Goal: Task Accomplishment & Management: Manage account settings

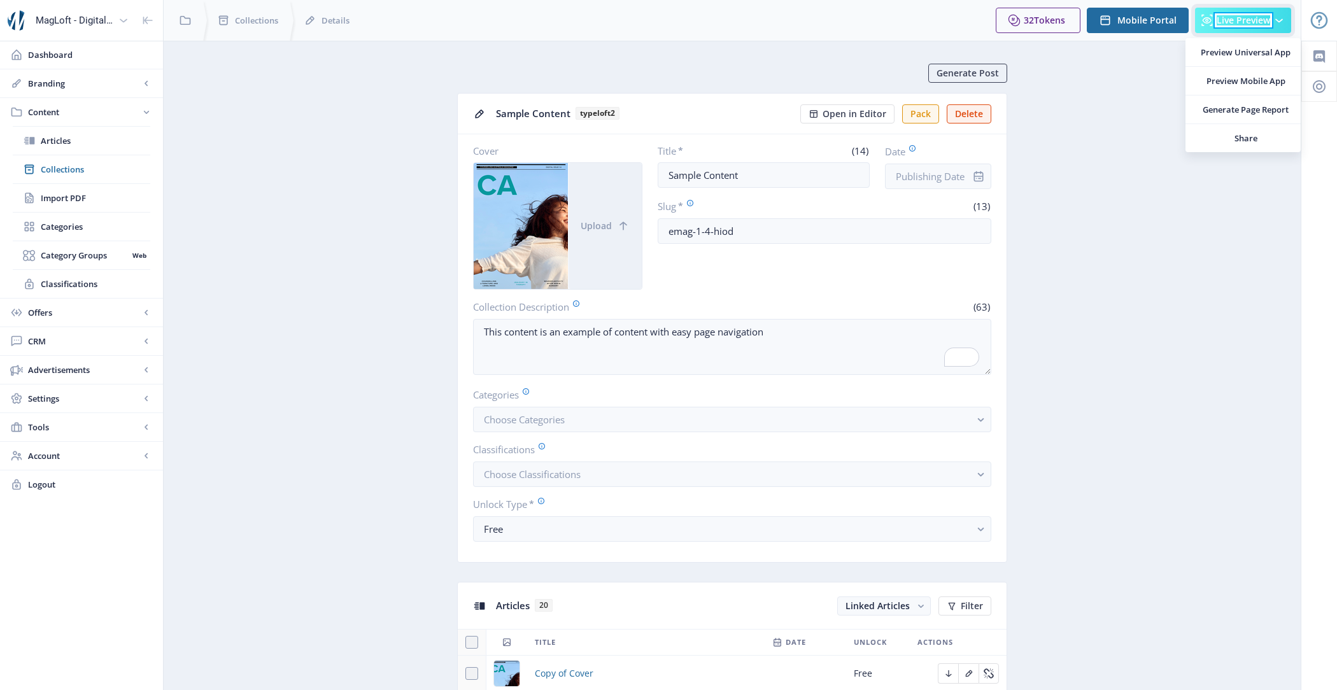
click at [1248, 18] on span "Live Preview" at bounding box center [1242, 20] width 53 height 10
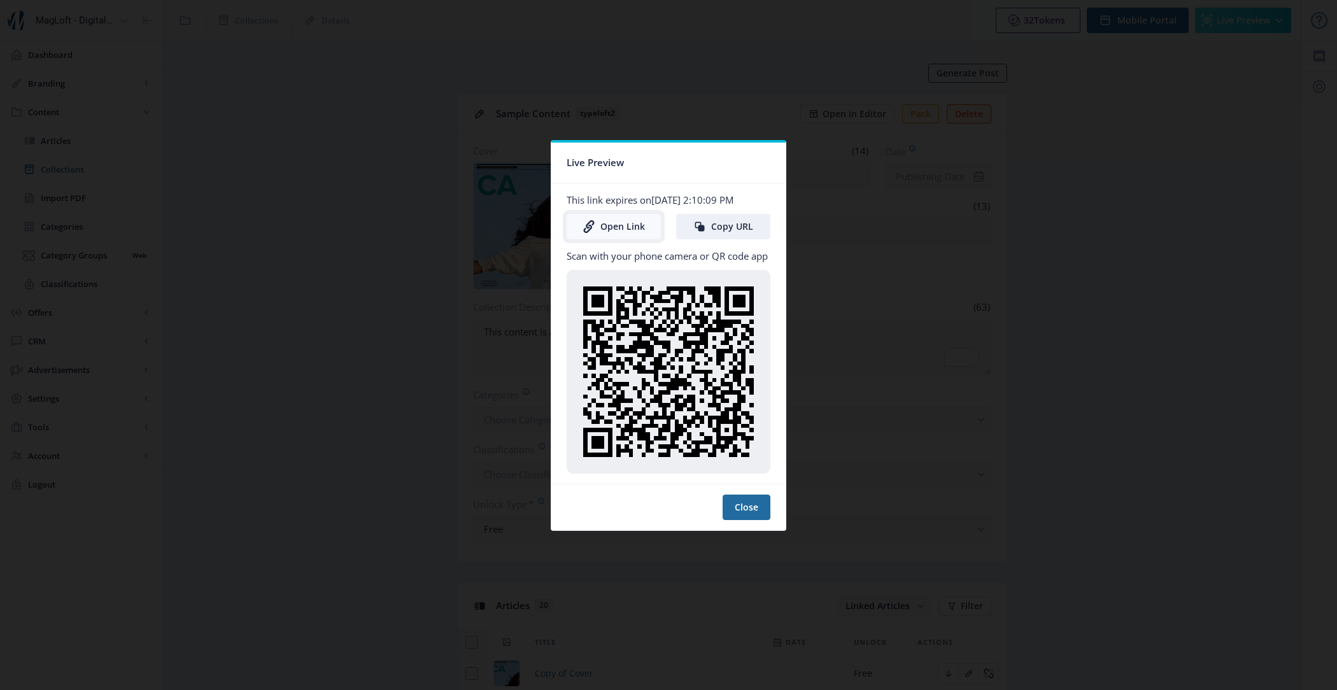
click at [605, 230] on link "Open Link" at bounding box center [614, 226] width 94 height 25
click at [757, 502] on button "Close" at bounding box center [746, 507] width 48 height 25
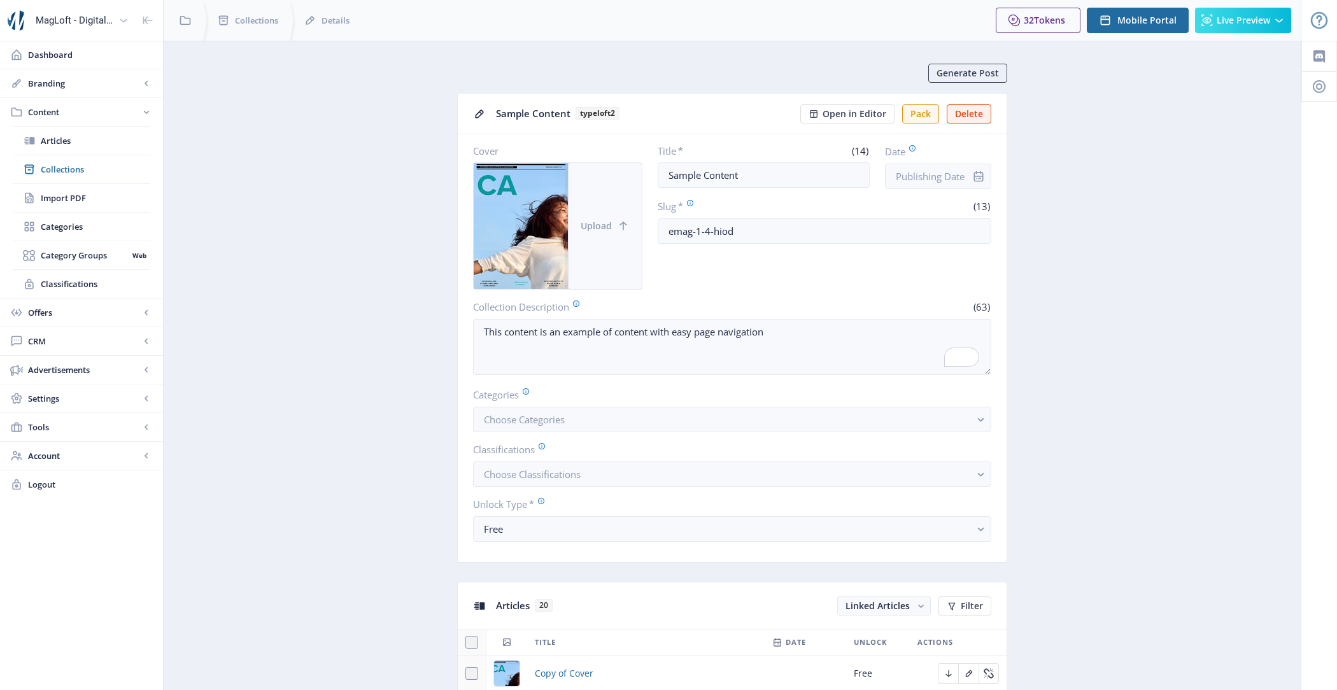
click at [597, 223] on span "Upload" at bounding box center [596, 226] width 31 height 10
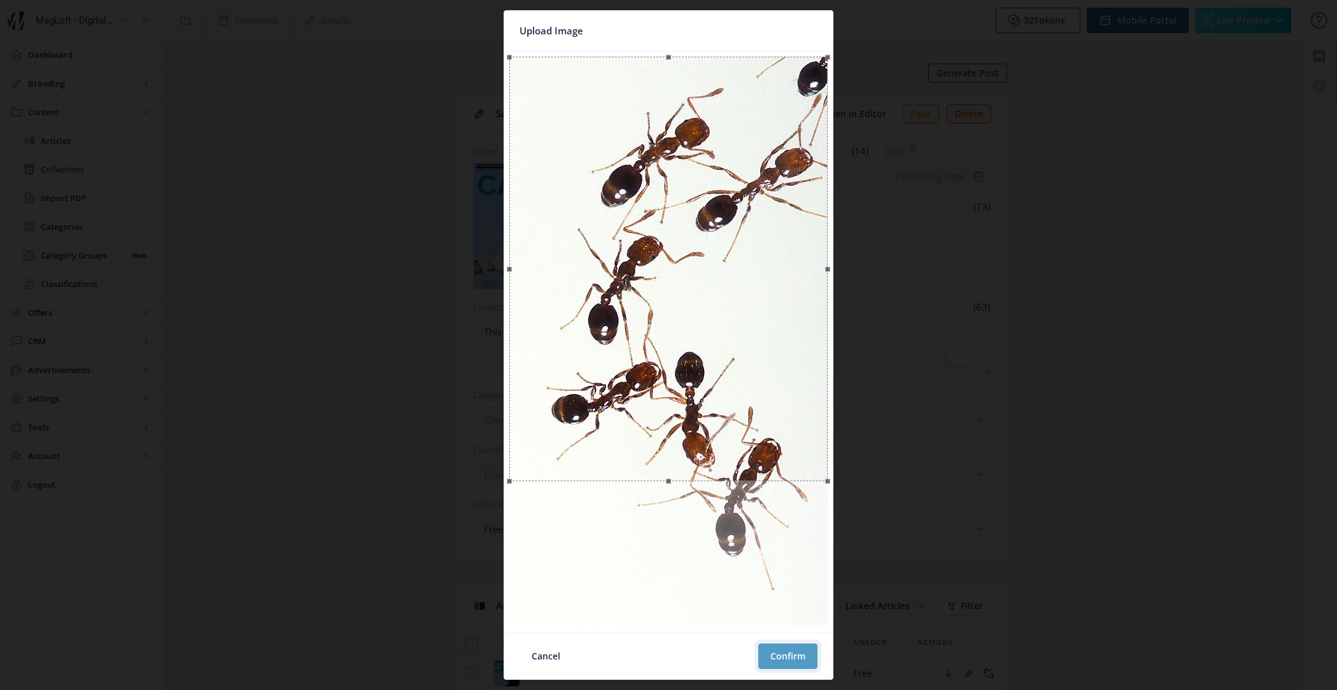
click at [794, 664] on button "Confirm" at bounding box center [787, 656] width 59 height 25
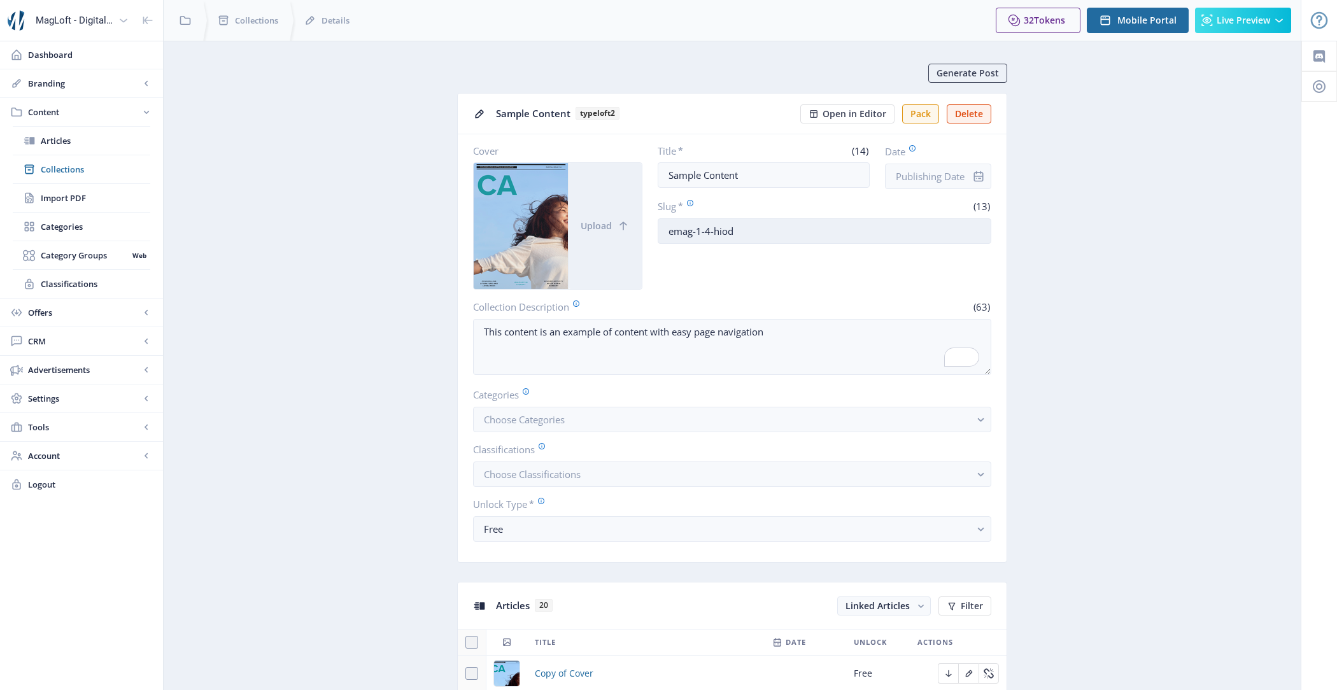
drag, startPoint x: 764, startPoint y: 234, endPoint x: 687, endPoint y: 234, distance: 77.0
click at [687, 234] on input "emag-1-4-hiod" at bounding box center [825, 230] width 334 height 25
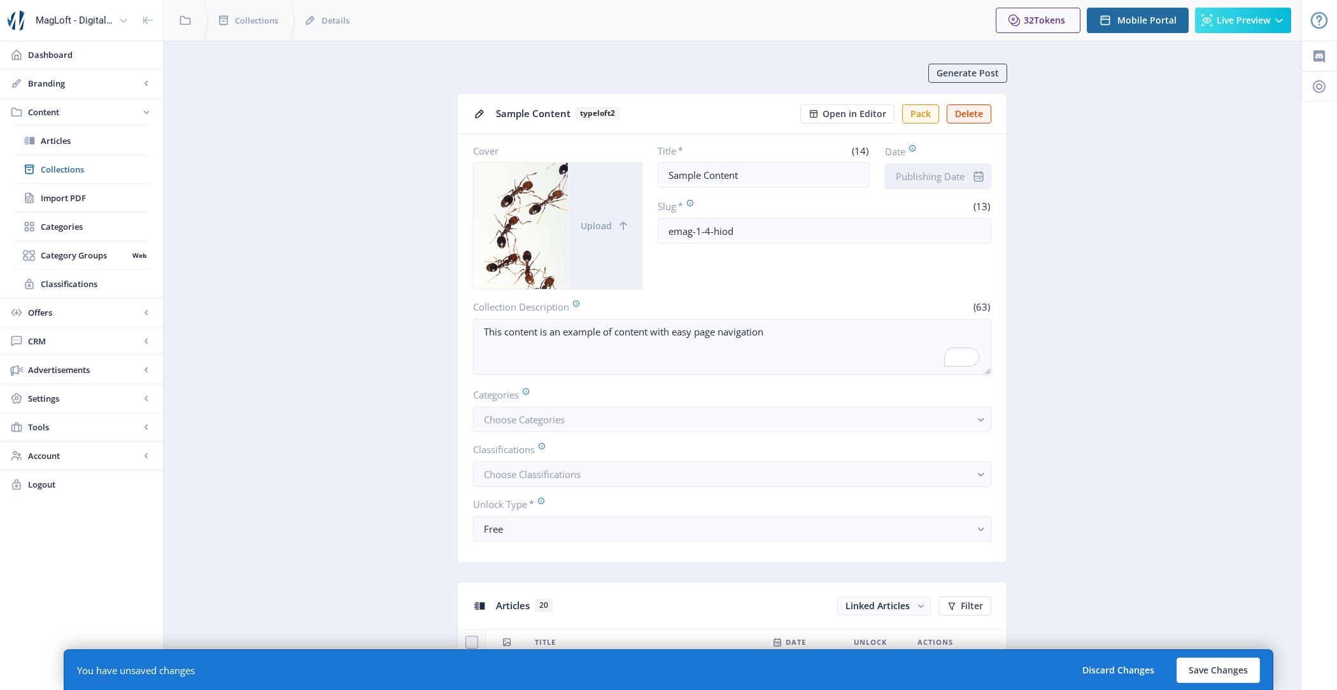
click at [949, 182] on input "Date" at bounding box center [938, 176] width 106 height 25
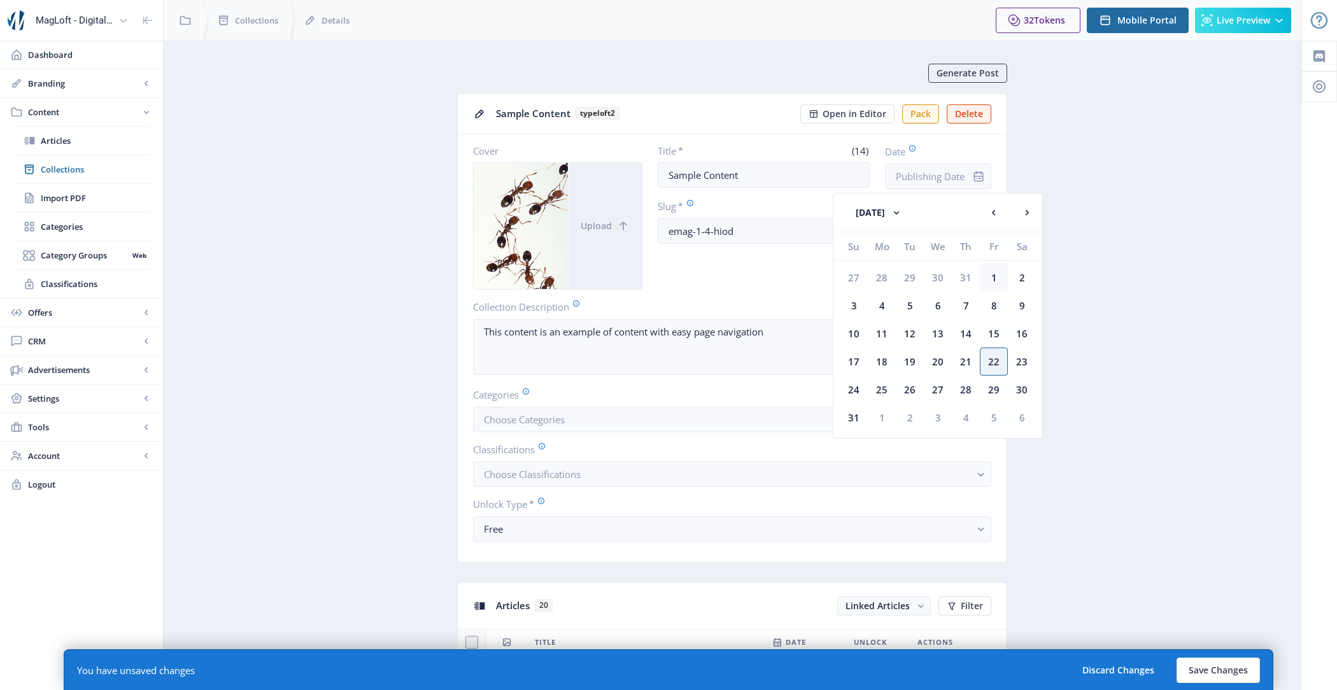
click at [996, 270] on div "1" at bounding box center [994, 278] width 28 height 28
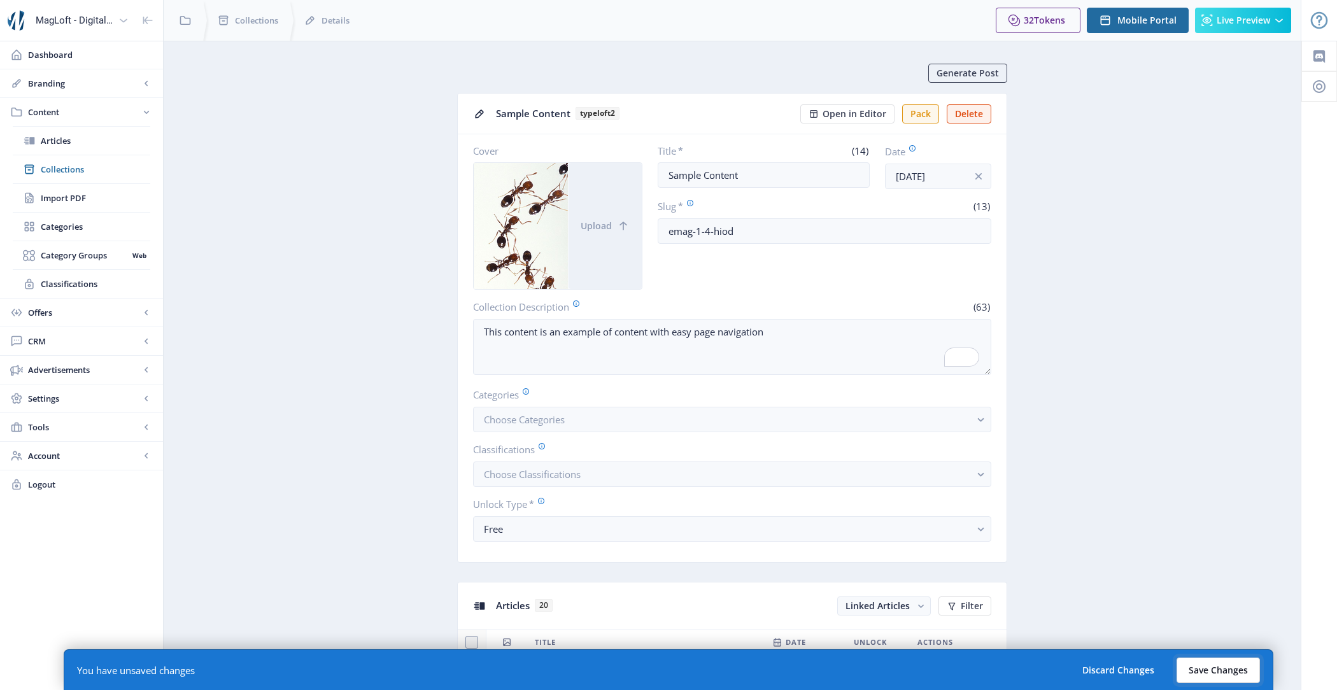
click at [1232, 674] on button "Save Changes" at bounding box center [1217, 670] width 83 height 25
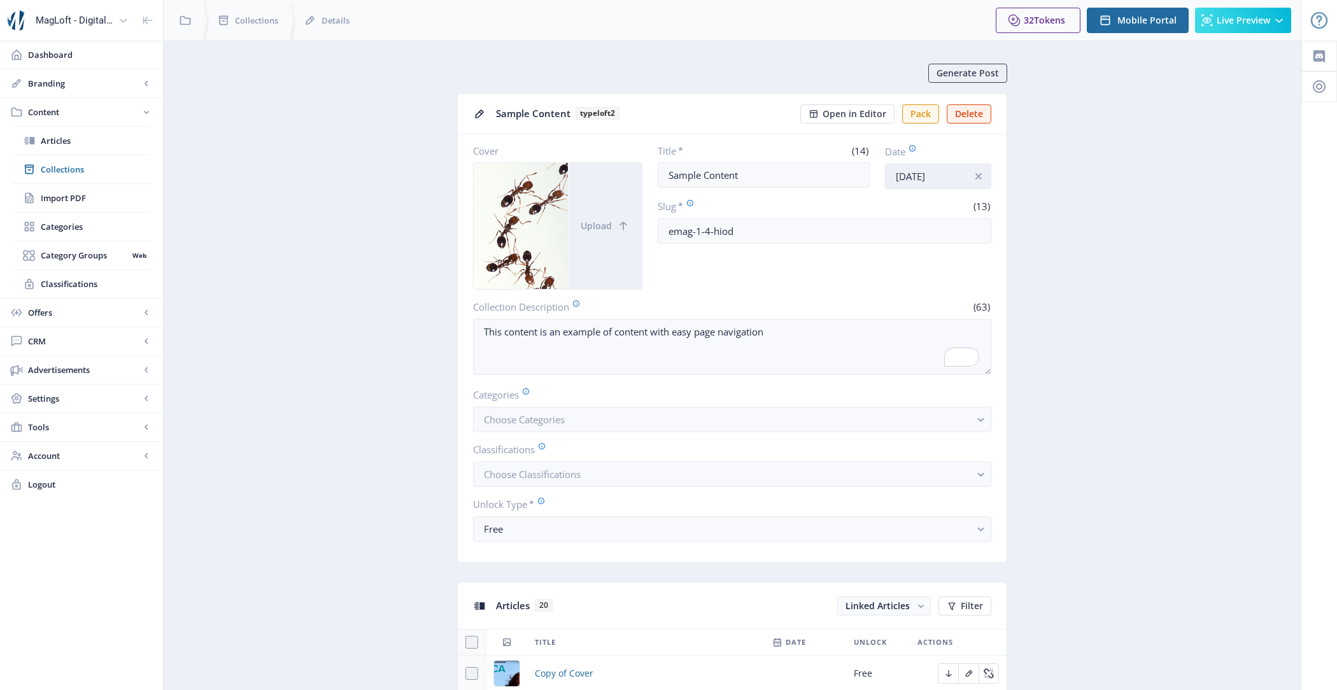
click at [936, 174] on input "[DATE]" at bounding box center [938, 176] width 106 height 25
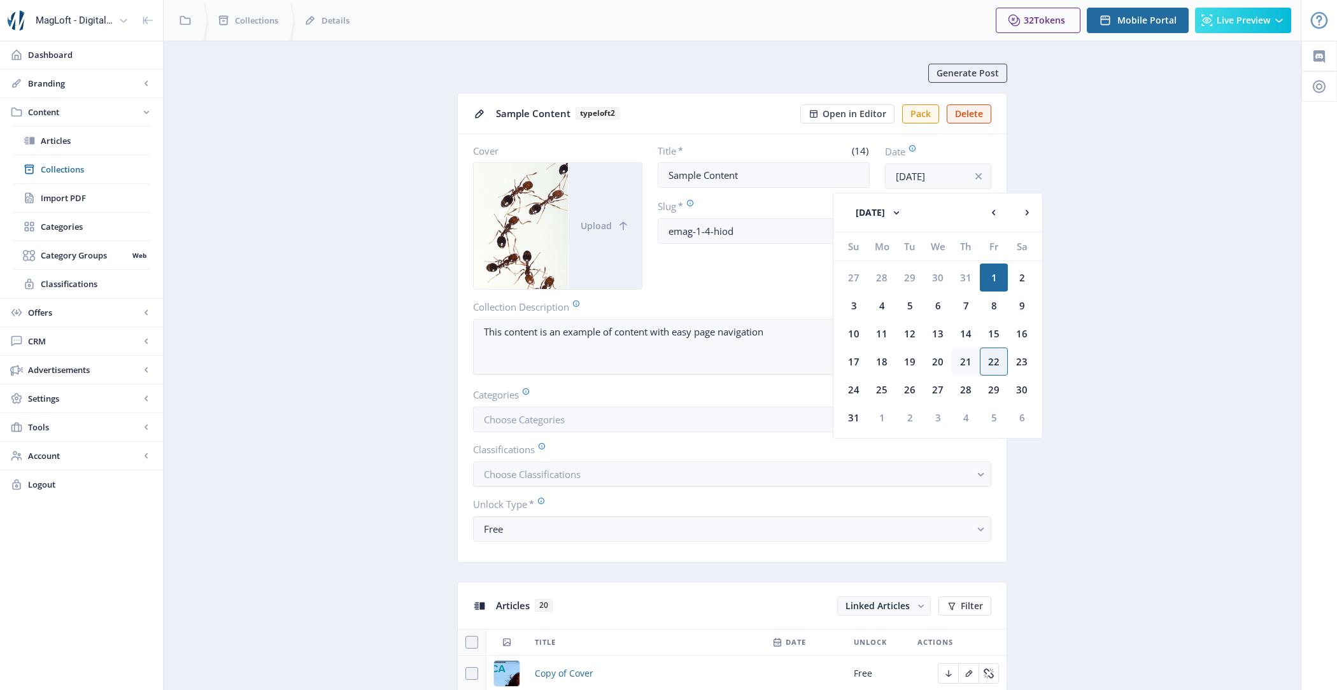
click at [964, 356] on div "21" at bounding box center [966, 362] width 28 height 28
type input "[DATE]"
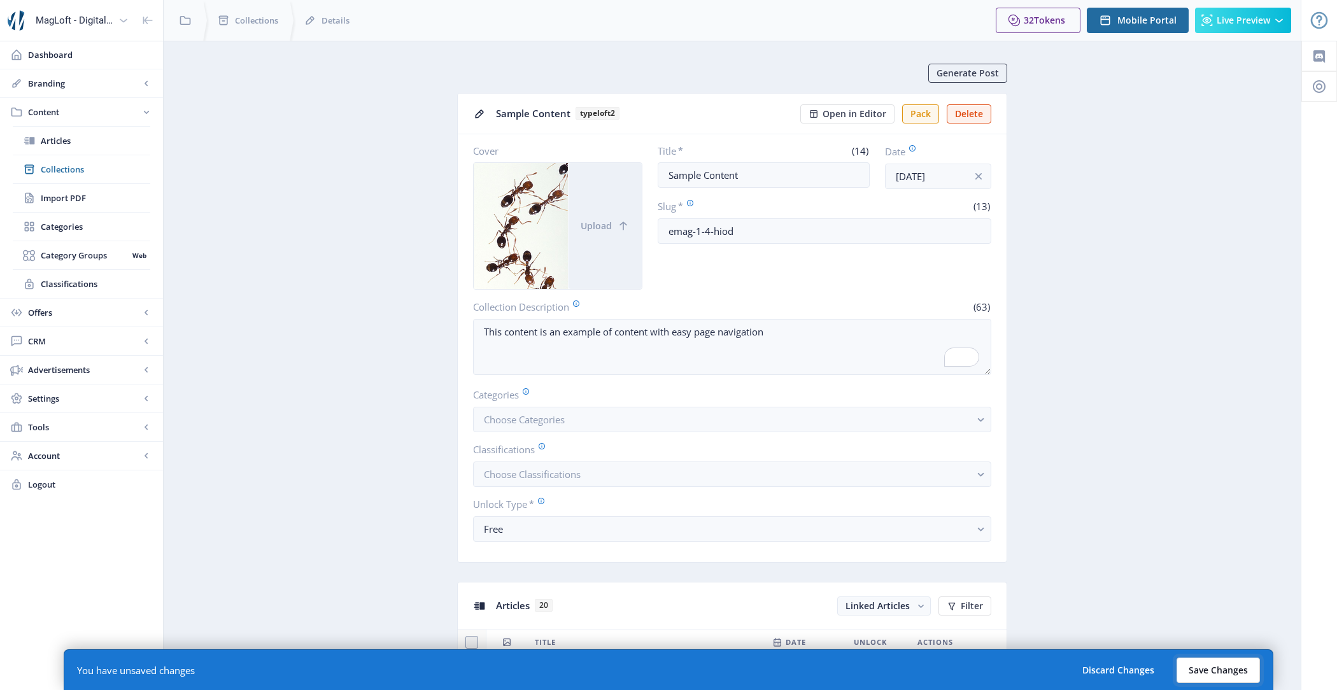
click at [1214, 665] on button "Save Changes" at bounding box center [1217, 670] width 83 height 25
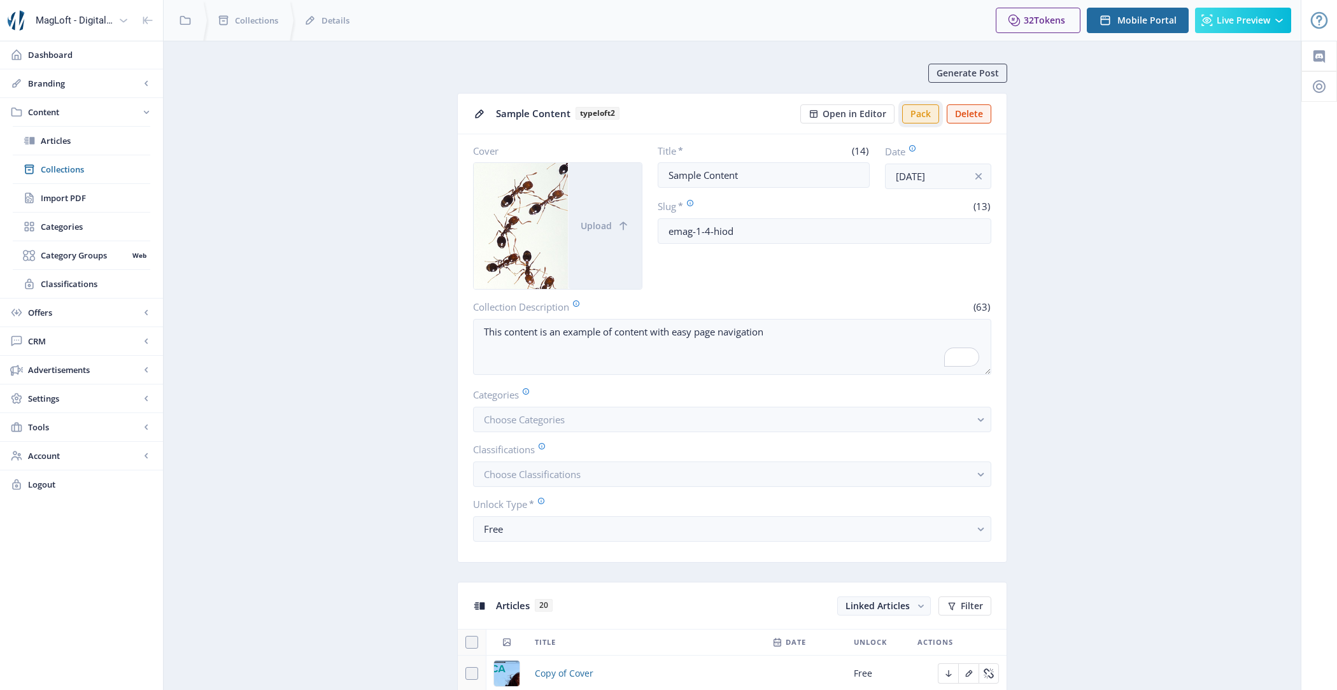
click at [924, 114] on button "Pack" at bounding box center [920, 113] width 37 height 19
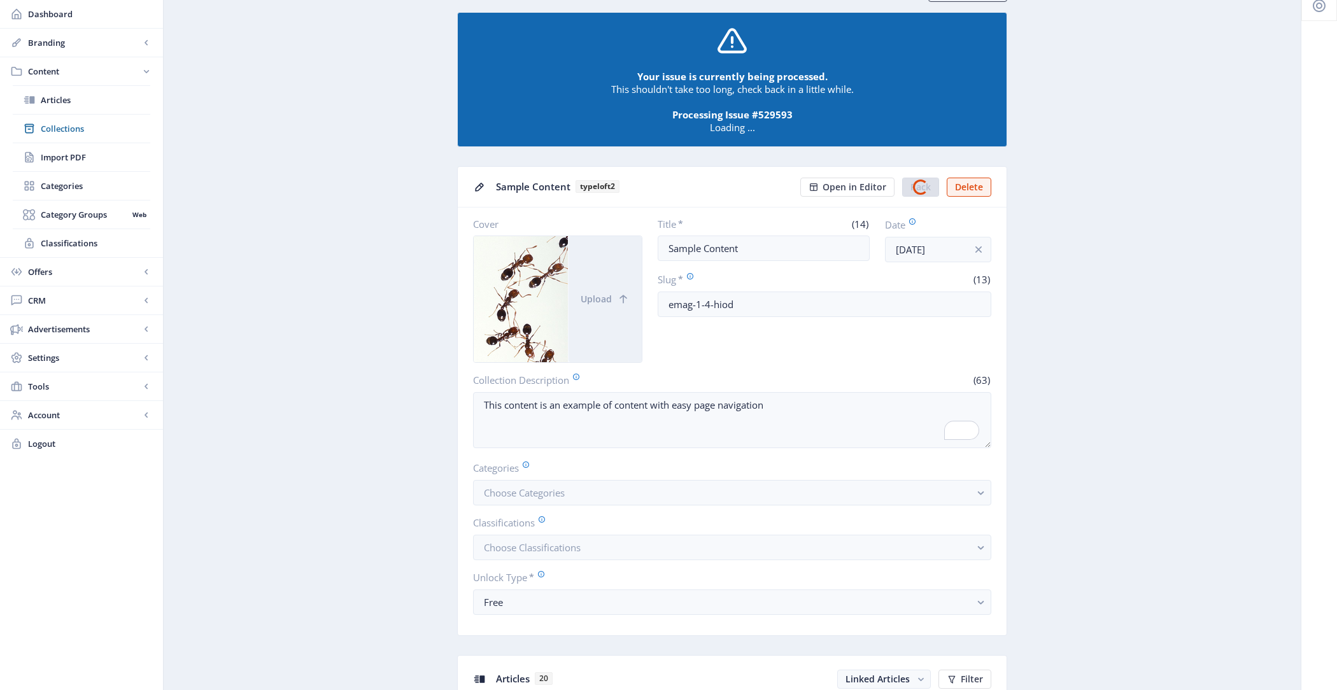
scroll to position [39, 0]
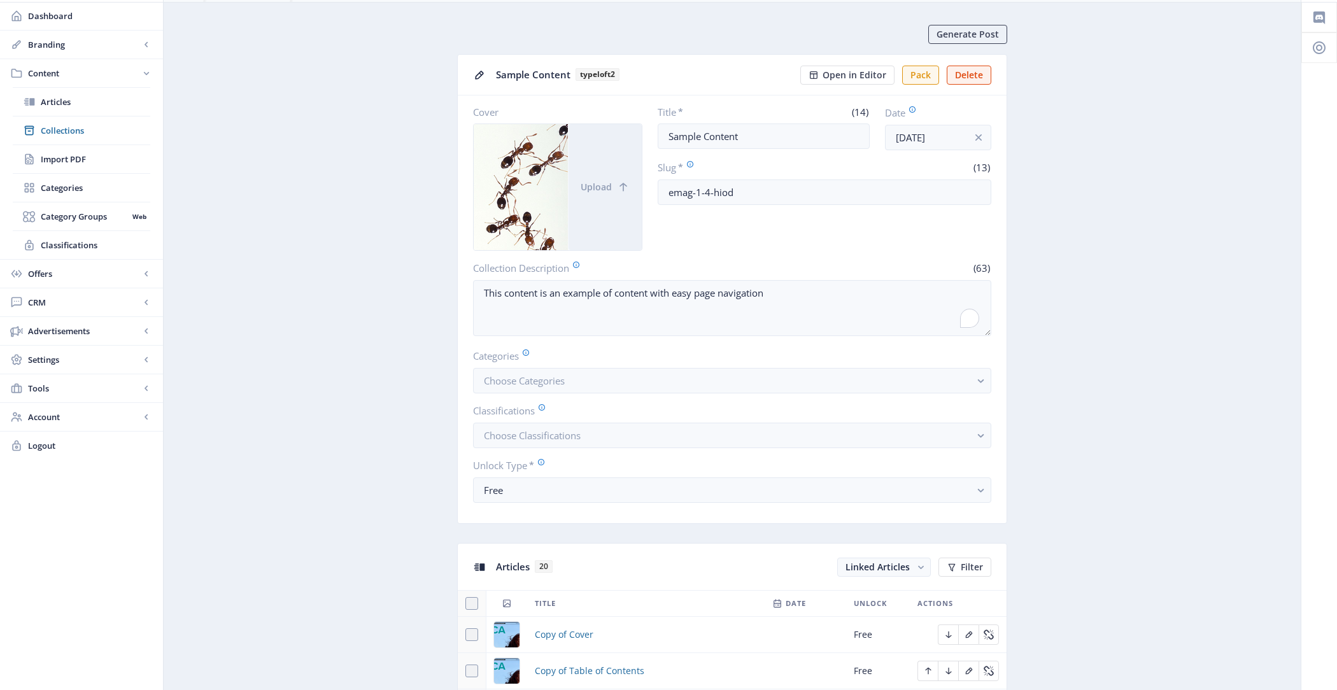
click at [861, 80] on button "Open in Editor" at bounding box center [847, 75] width 94 height 19
click at [927, 78] on button "Pack" at bounding box center [920, 75] width 37 height 19
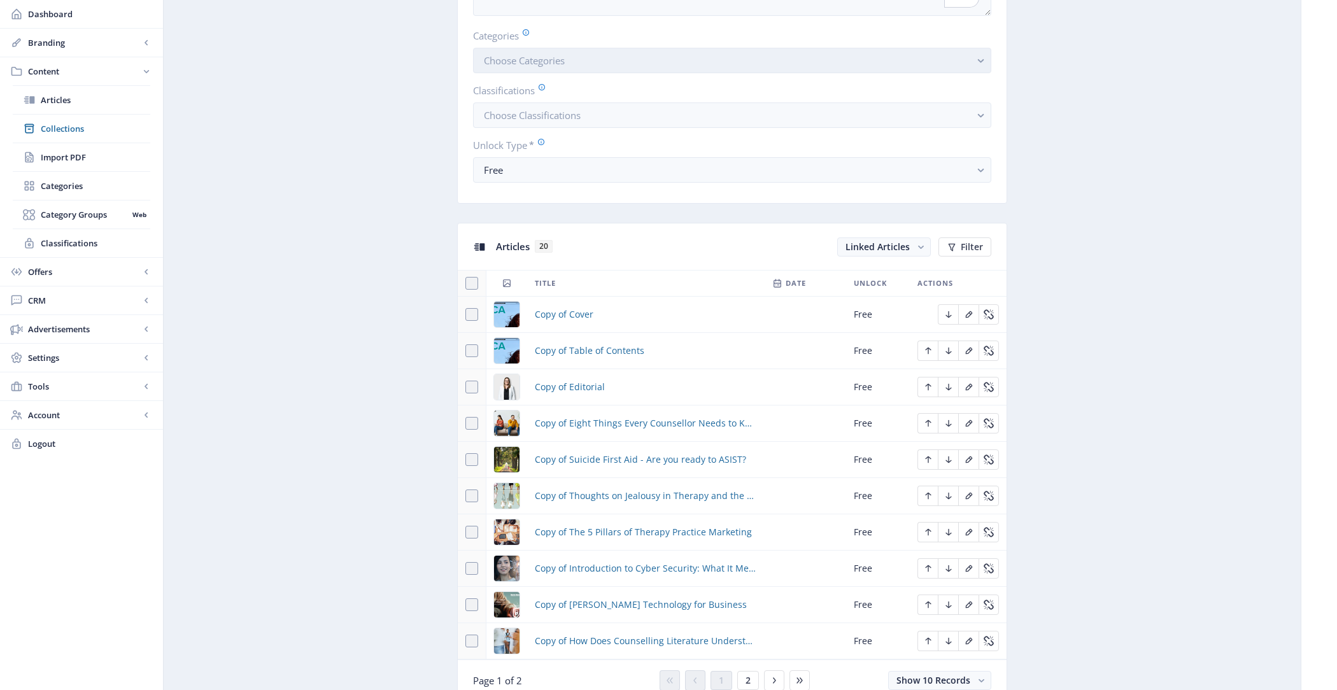
scroll to position [0, 0]
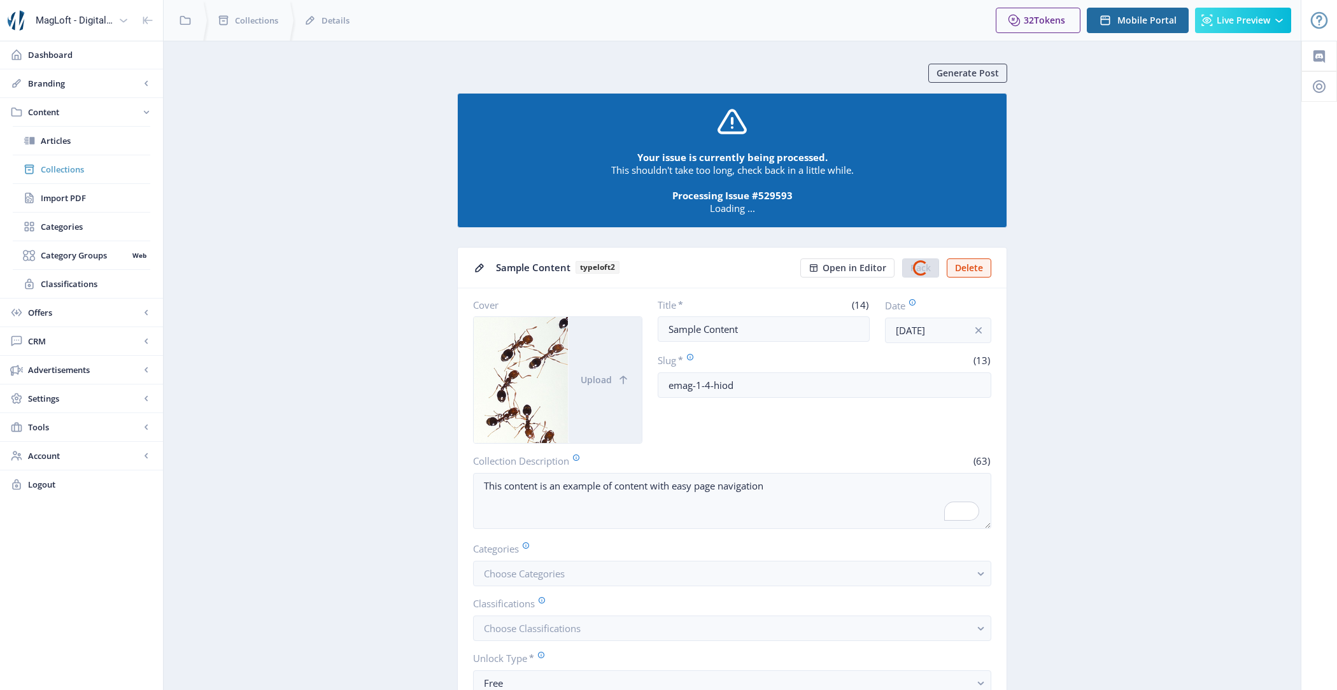
click at [59, 158] on link "Collections" at bounding box center [81, 169] width 137 height 28
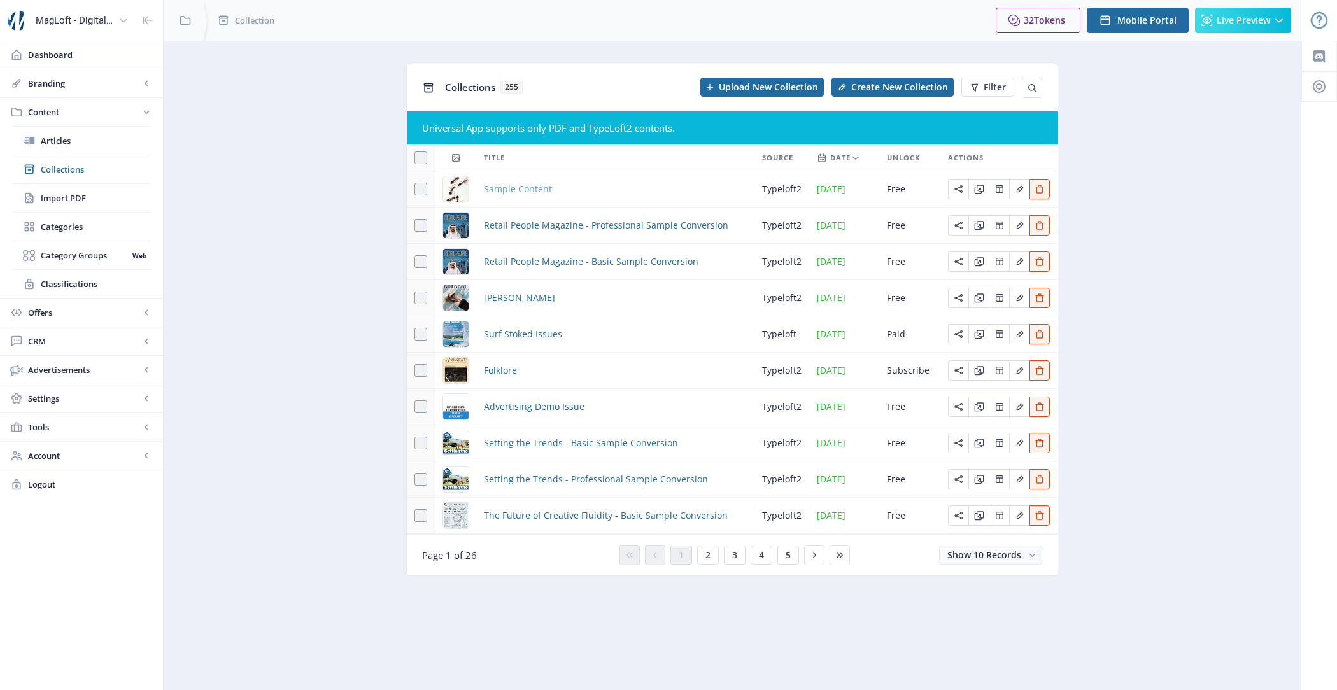
click at [514, 187] on span "Sample Content" at bounding box center [518, 188] width 68 height 15
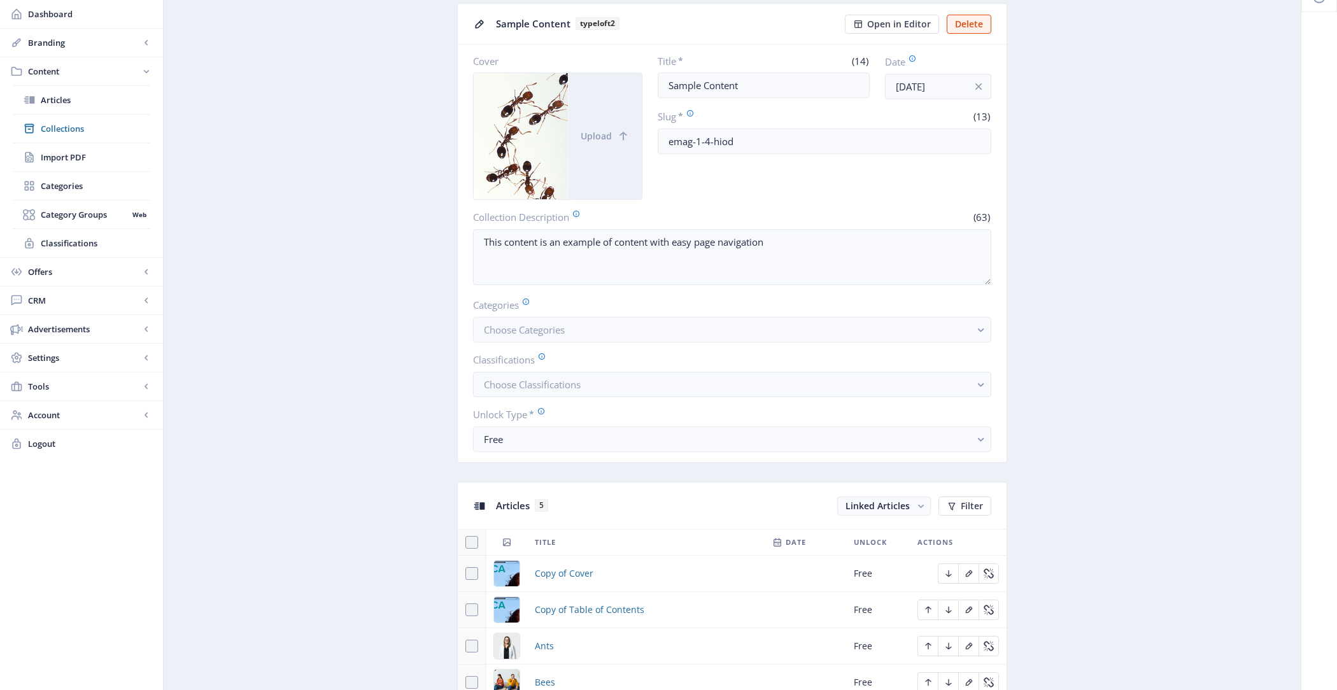
scroll to position [371, 0]
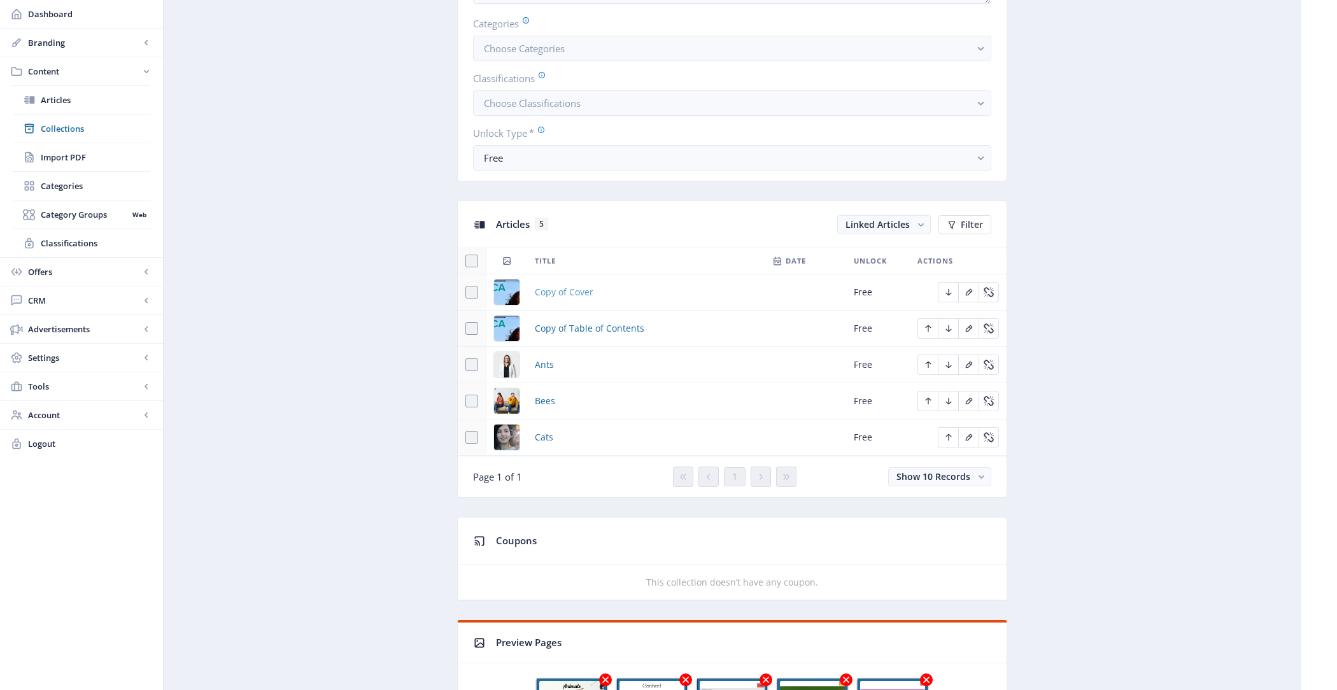
click at [547, 292] on span "Copy of Cover" at bounding box center [564, 292] width 59 height 15
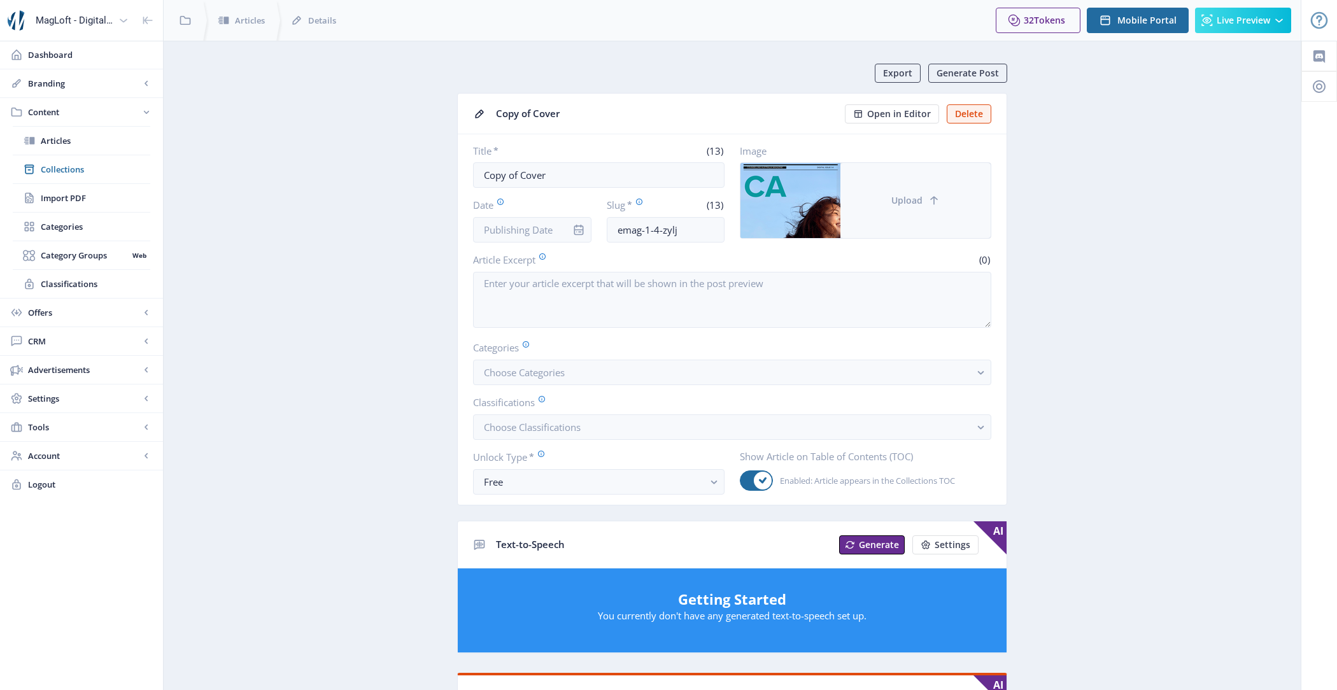
click at [915, 187] on button "Upload" at bounding box center [915, 200] width 150 height 75
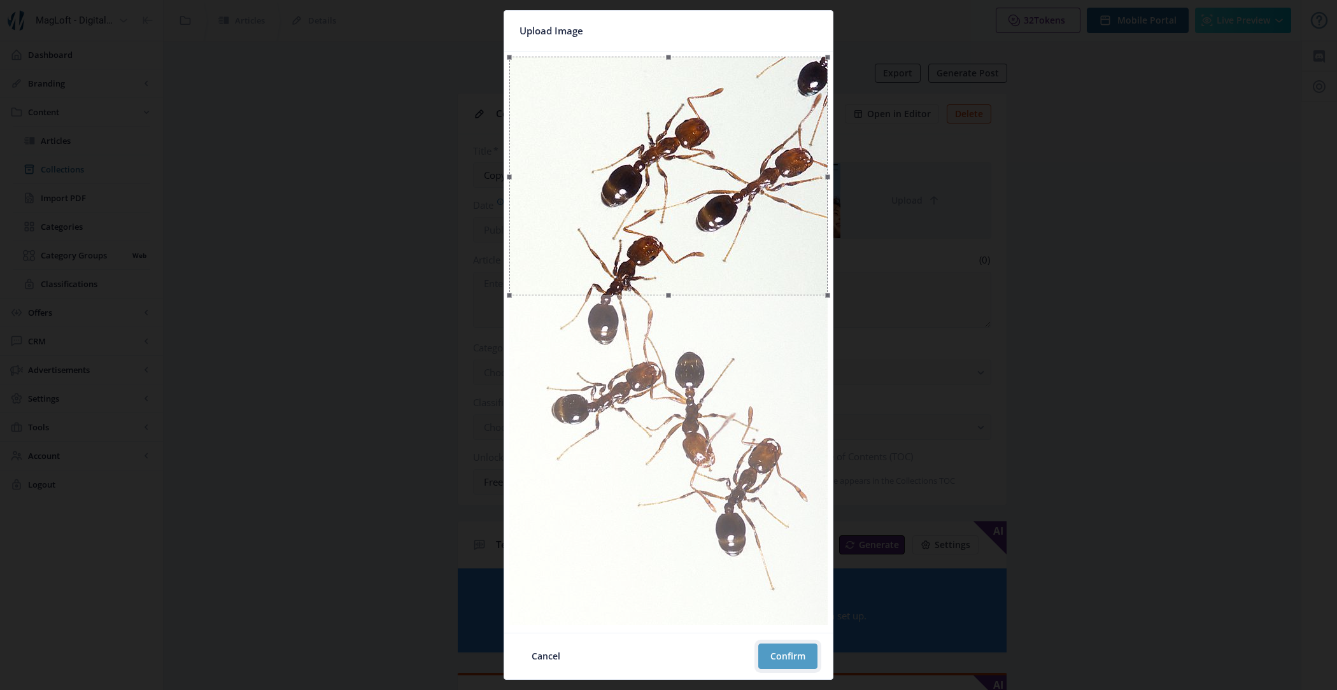
click at [792, 651] on button "Confirm" at bounding box center [787, 656] width 59 height 25
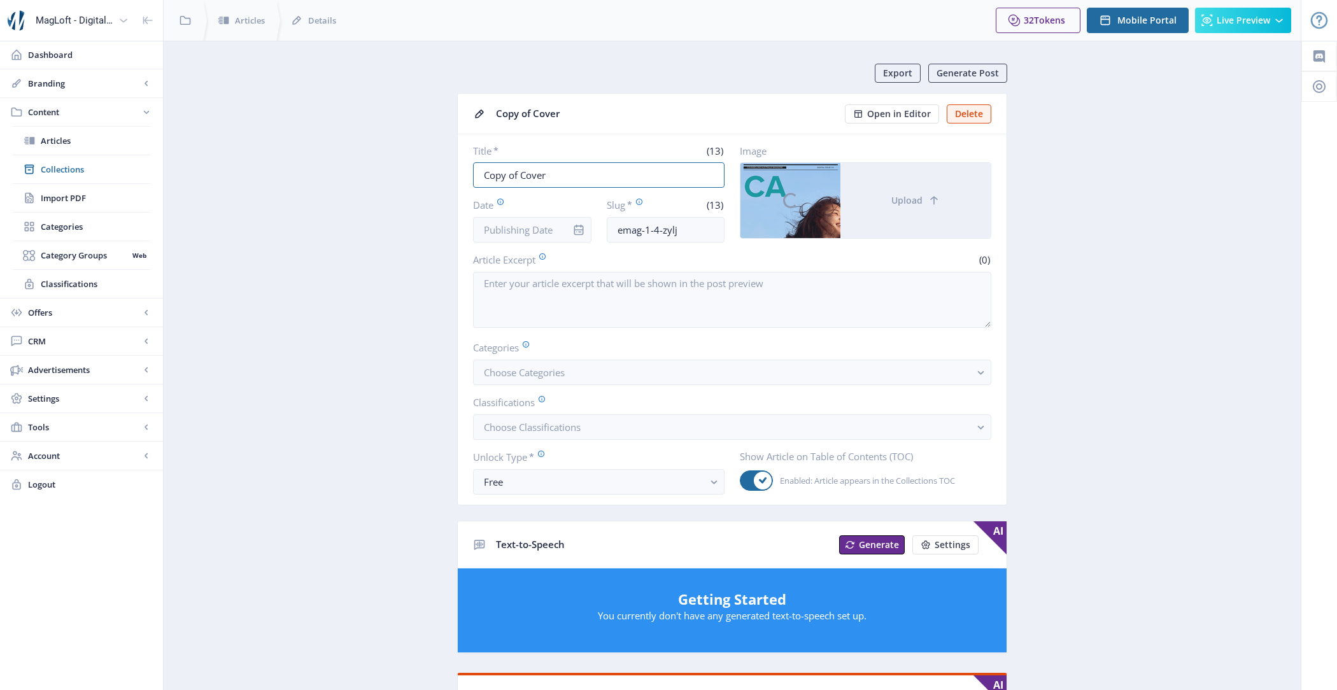
drag, startPoint x: 519, startPoint y: 171, endPoint x: 382, endPoint y: 171, distance: 136.9
click at [382, 171] on app-content-article "Export Generate Post Copy of Cover Open in Editor Delete Title * (13) Copy of C…" at bounding box center [732, 668] width 1092 height 1208
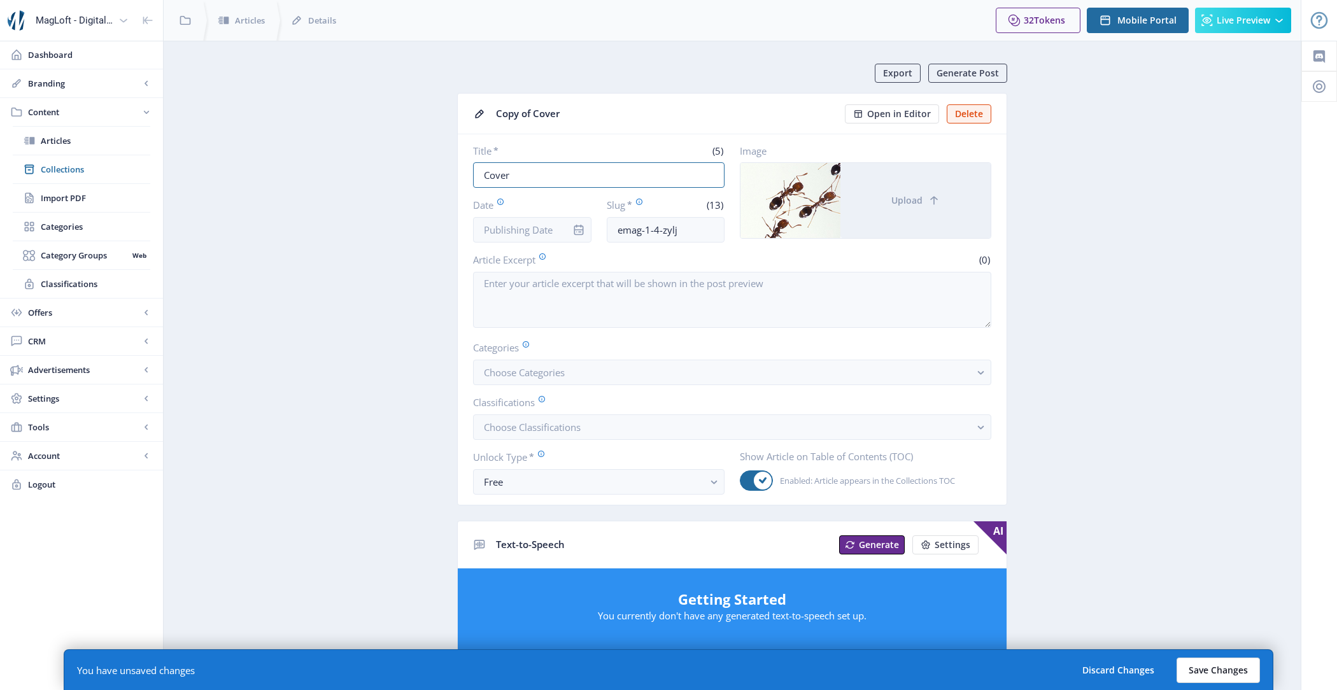
type input "Cover"
click at [1229, 666] on button "Save Changes" at bounding box center [1217, 670] width 83 height 25
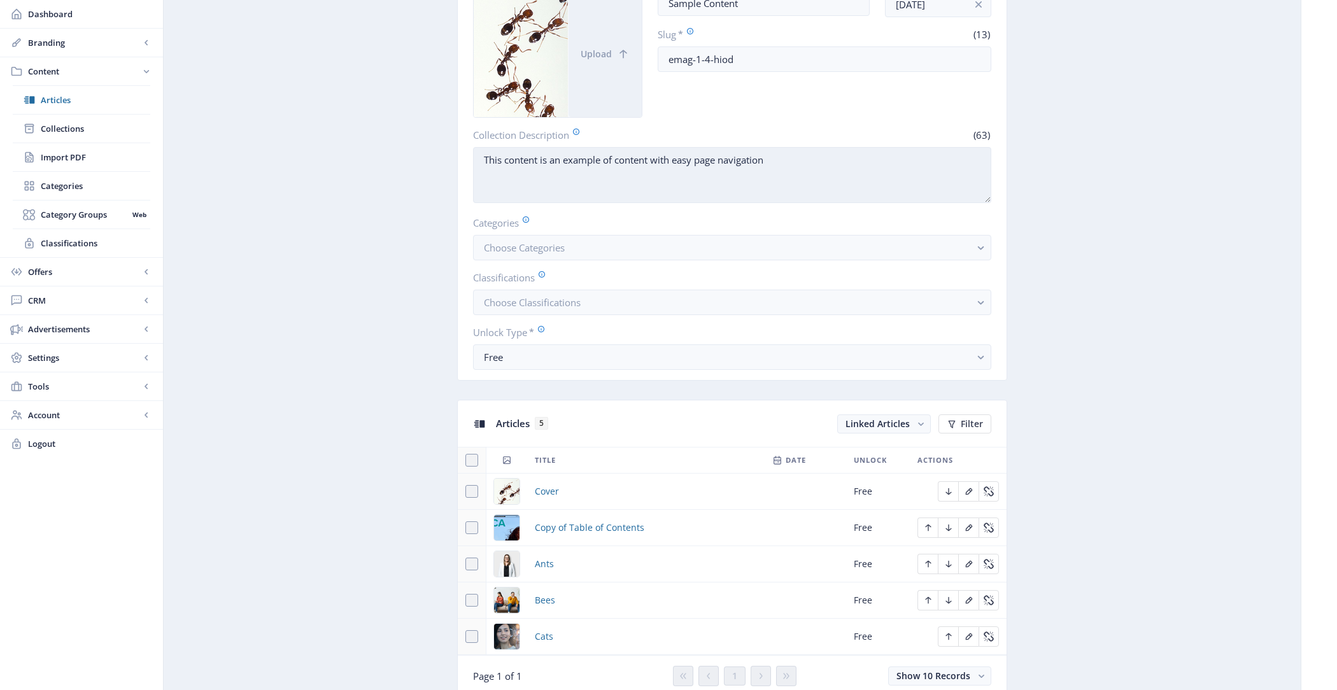
scroll to position [263, 0]
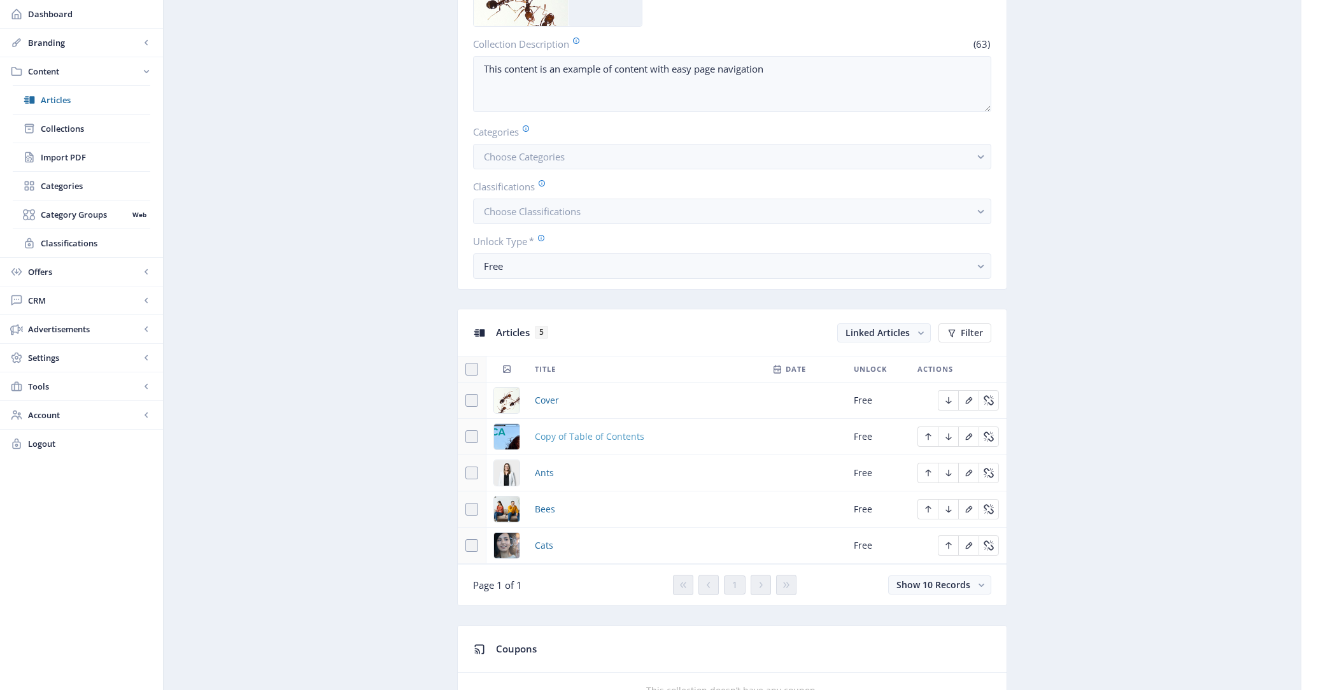
click at [554, 435] on span "Copy of Table of Contents" at bounding box center [589, 436] width 109 height 15
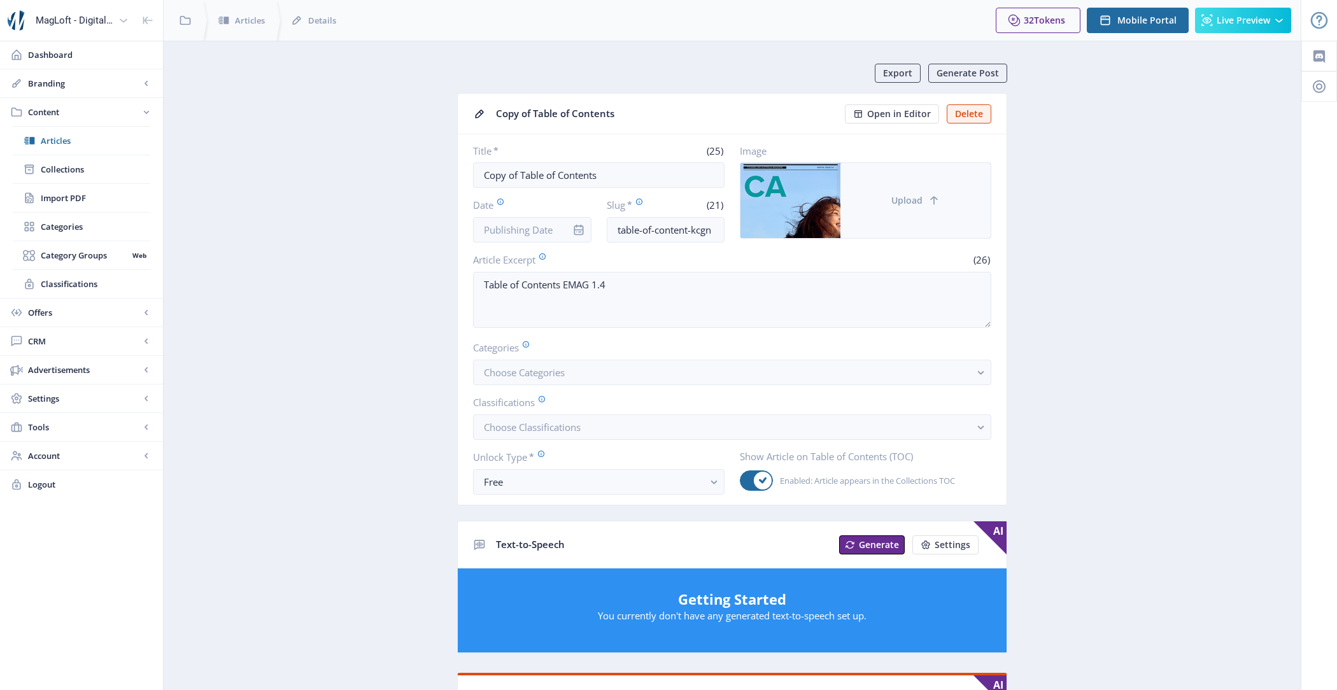
click at [949, 192] on button "Upload" at bounding box center [915, 200] width 150 height 75
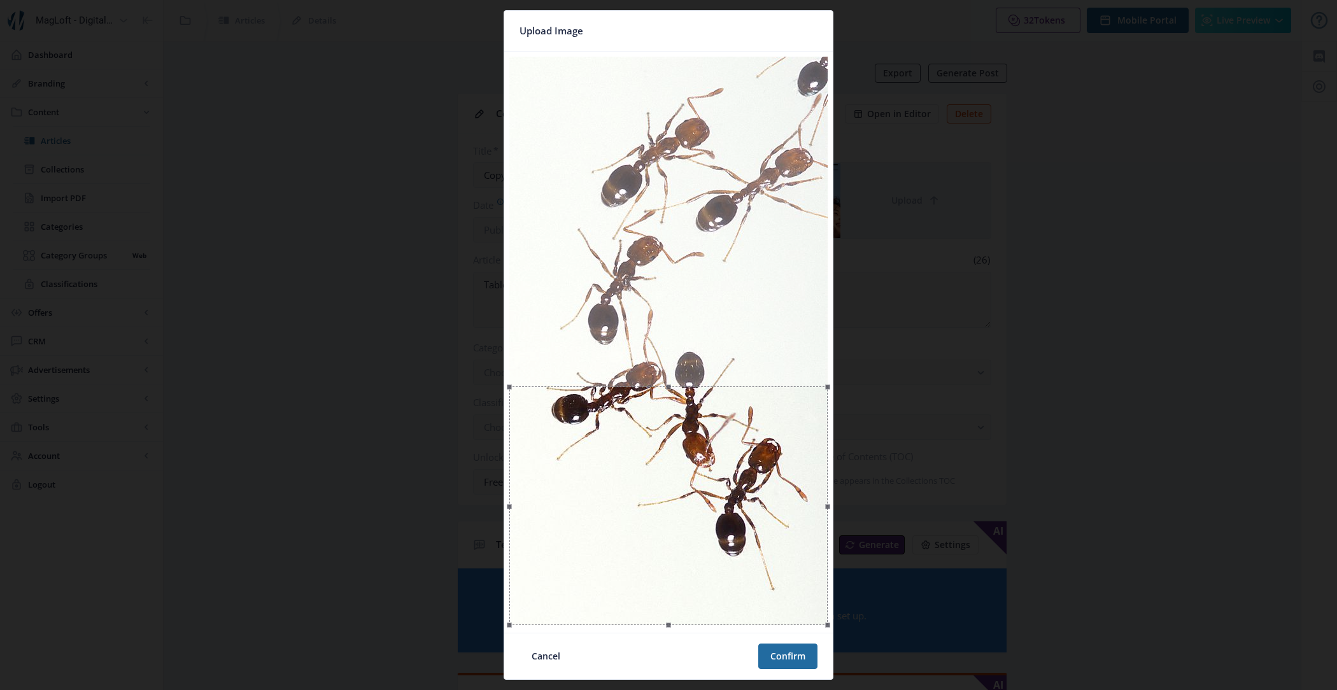
drag, startPoint x: 735, startPoint y: 150, endPoint x: 754, endPoint y: 558, distance: 407.9
click at [754, 558] on div at bounding box center [668, 505] width 318 height 239
click at [782, 663] on button "Confirm" at bounding box center [787, 656] width 59 height 25
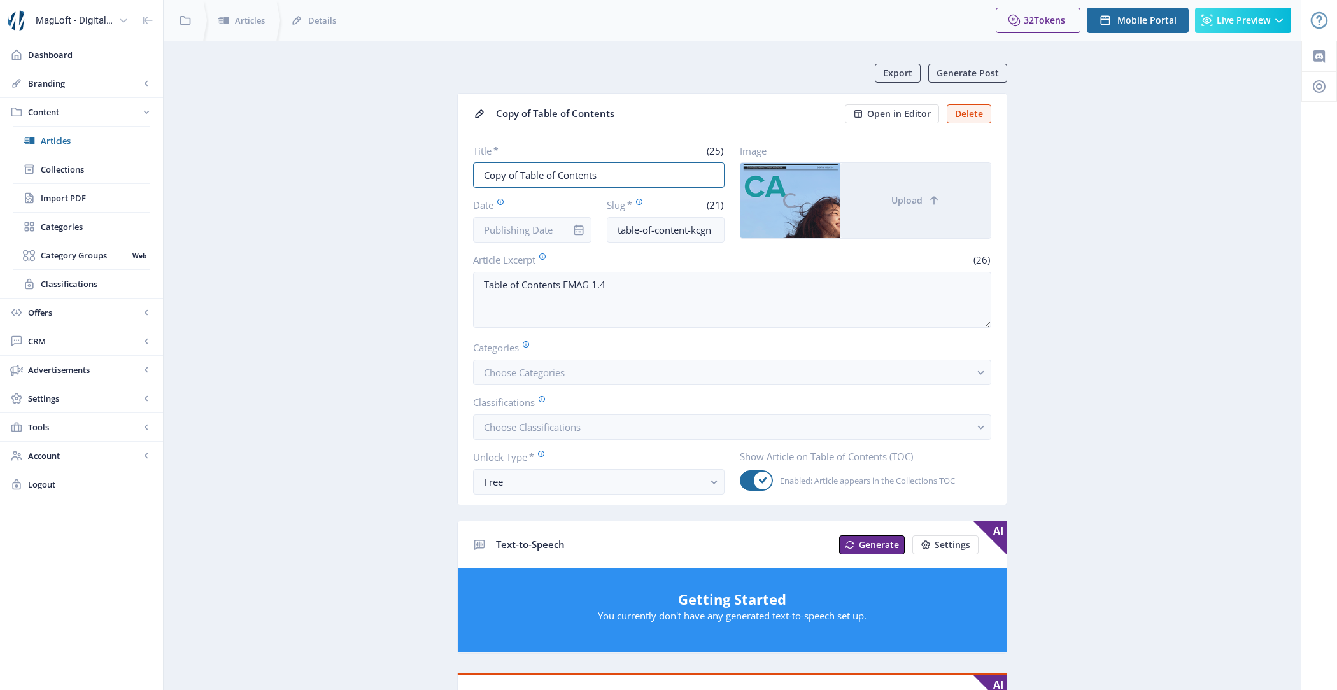
drag, startPoint x: 521, startPoint y: 171, endPoint x: 451, endPoint y: 172, distance: 70.0
click at [451, 172] on app-content-article "Export Generate Post Copy of Table of Contents Open in Editor Delete Title * (2…" at bounding box center [732, 661] width 1092 height 1195
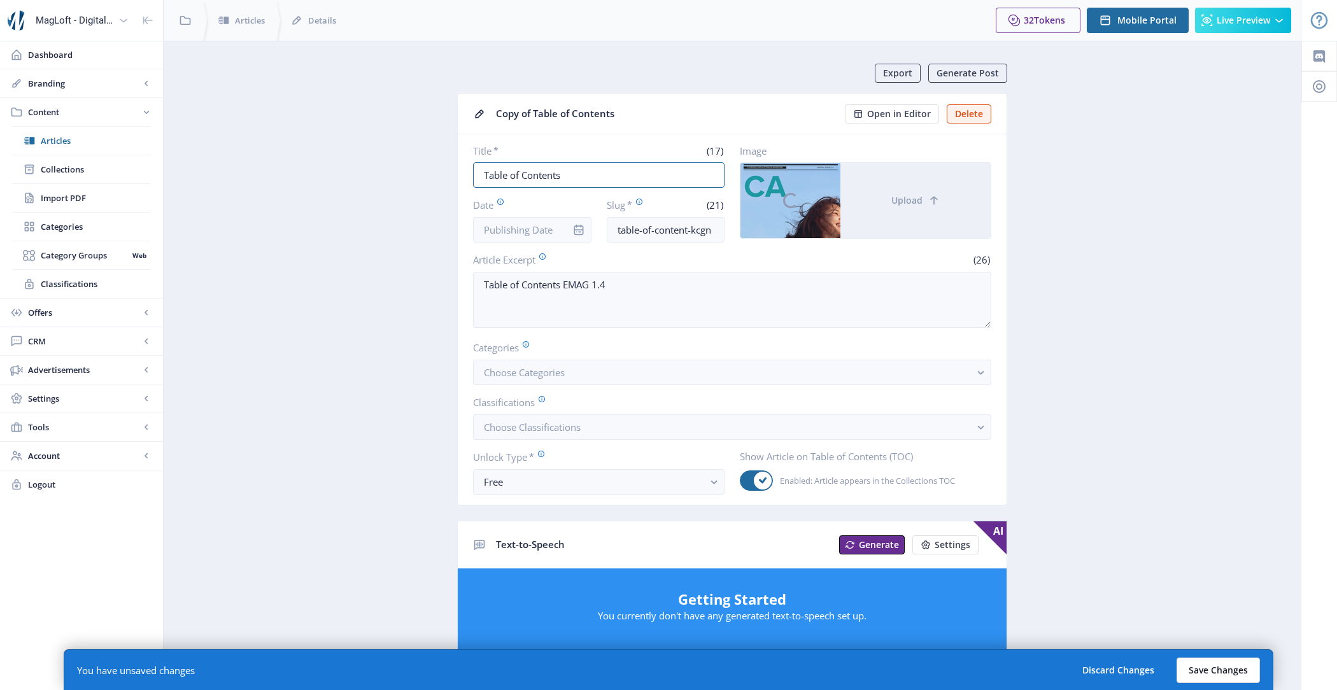
type input "Table of Contents"
click at [1225, 674] on button "Save Changes" at bounding box center [1217, 670] width 83 height 25
click at [1229, 661] on button "Save Changes" at bounding box center [1217, 670] width 83 height 25
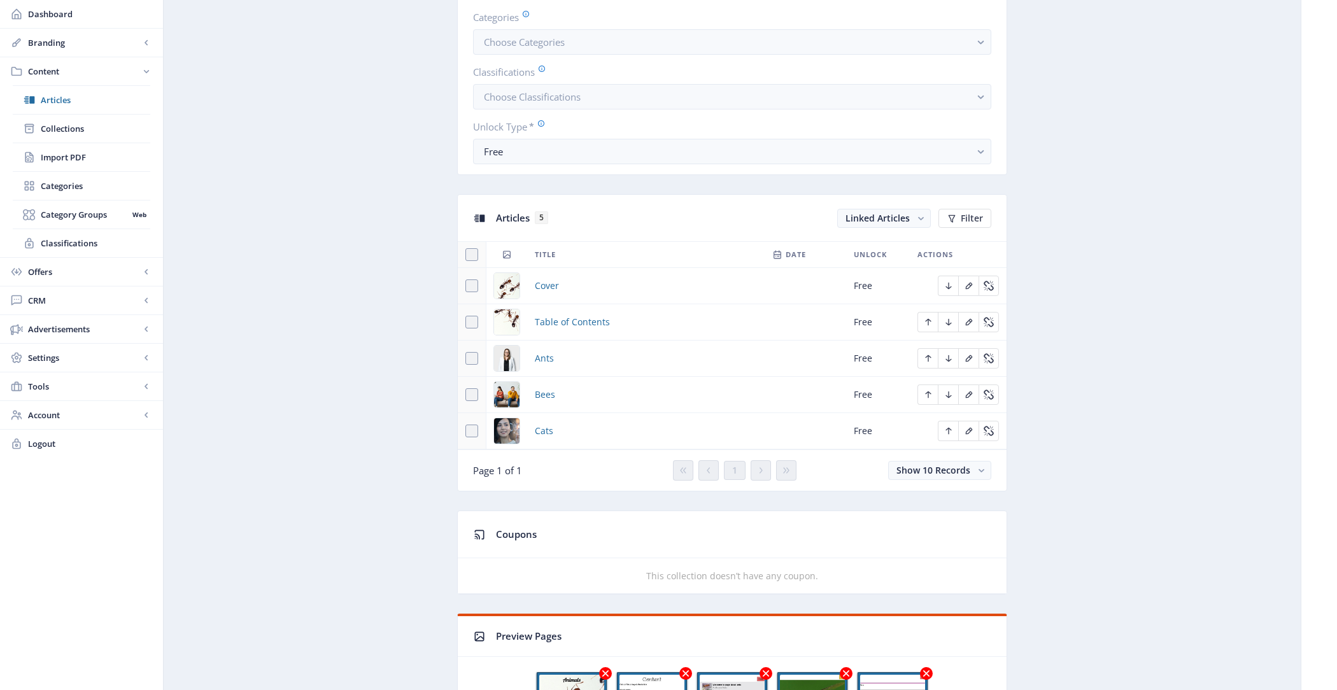
scroll to position [390, 0]
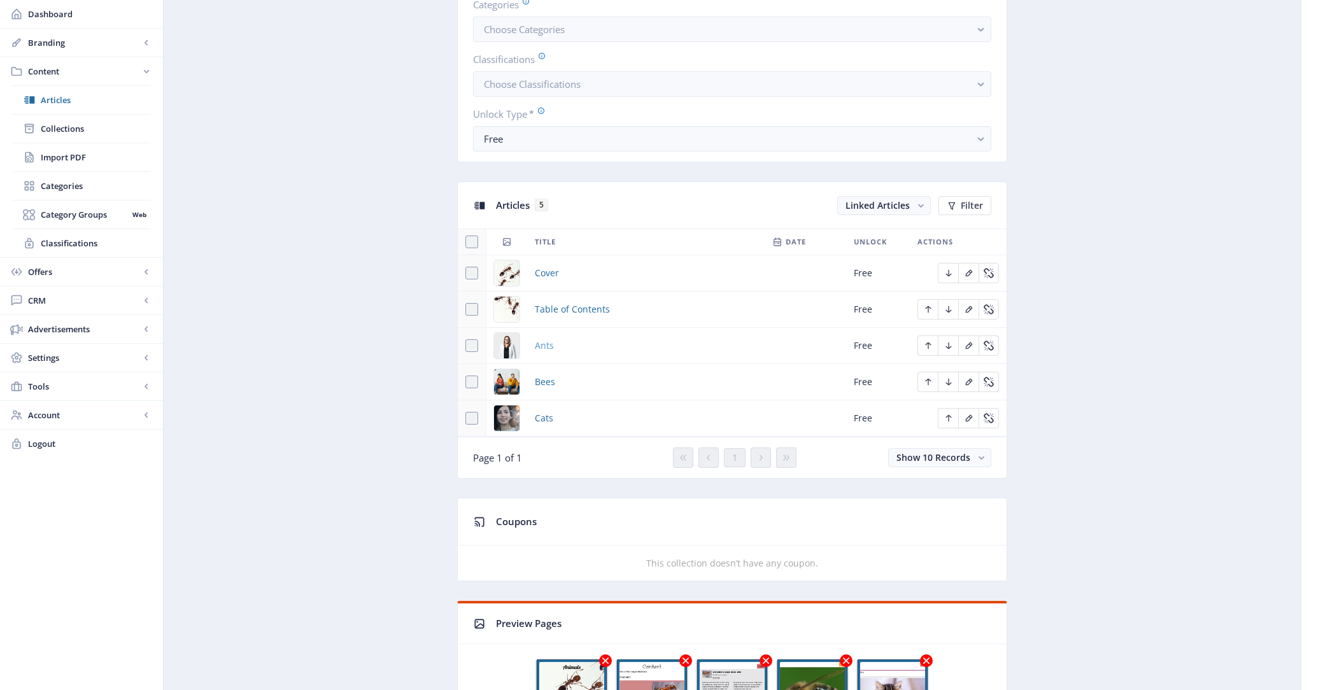
click at [547, 342] on span "Ants" at bounding box center [544, 345] width 19 height 15
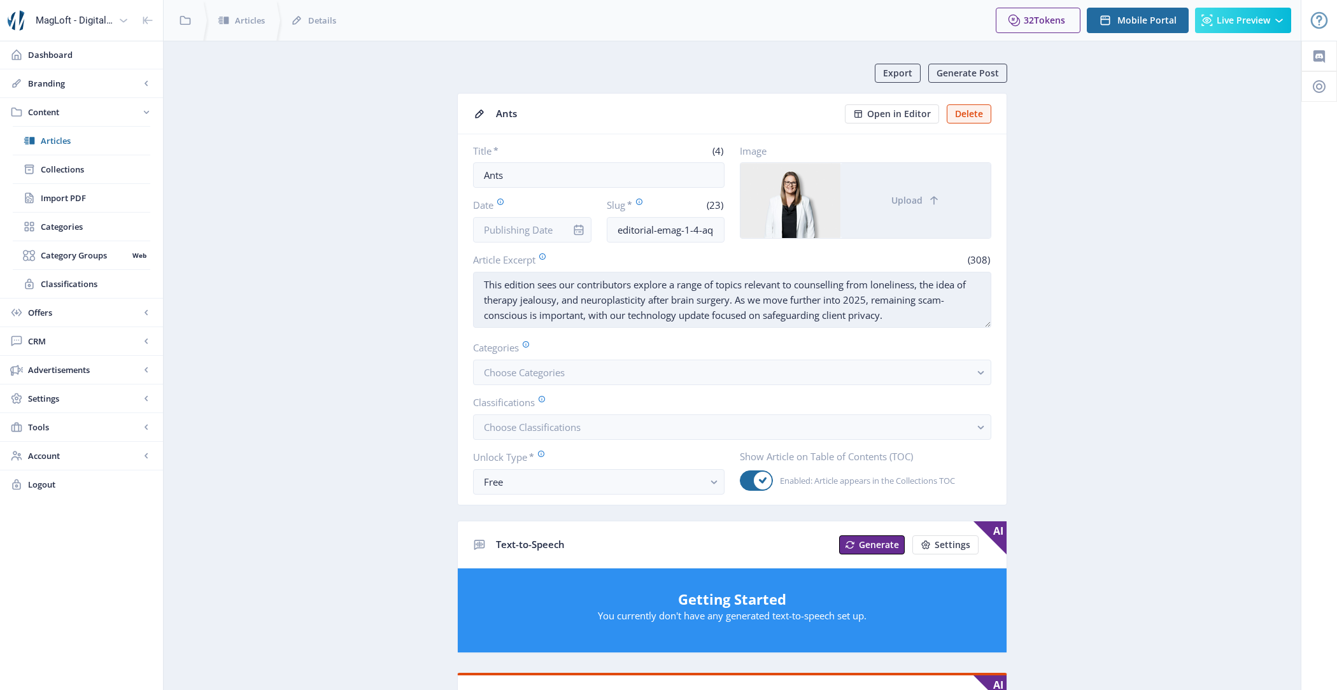
click at [618, 306] on textarea "This edition sees our contributors explore a range of topics relevant to counse…" at bounding box center [732, 300] width 518 height 56
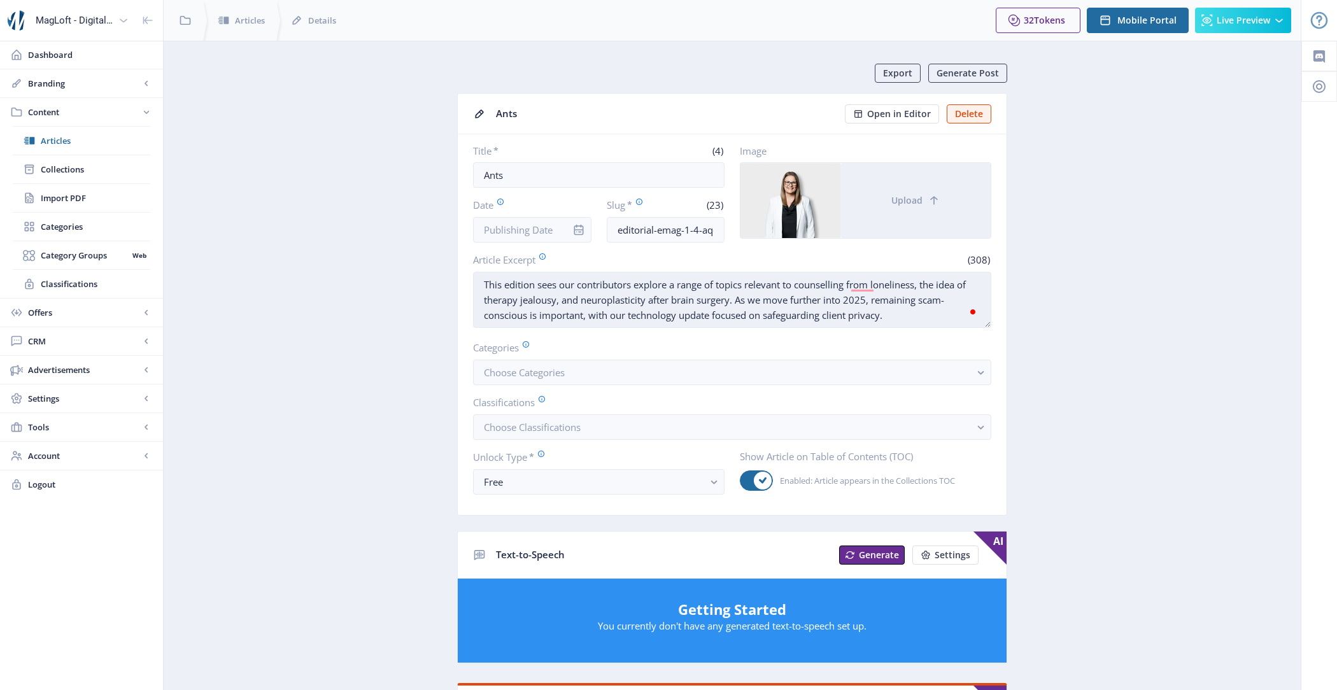
click at [752, 317] on textarea "This edition sees our contributors explore a range of topics relevant to counse…" at bounding box center [732, 300] width 518 height 56
click at [742, 306] on textarea "This edition sees our contributors explore a range of topics relevant to counse…" at bounding box center [732, 300] width 518 height 56
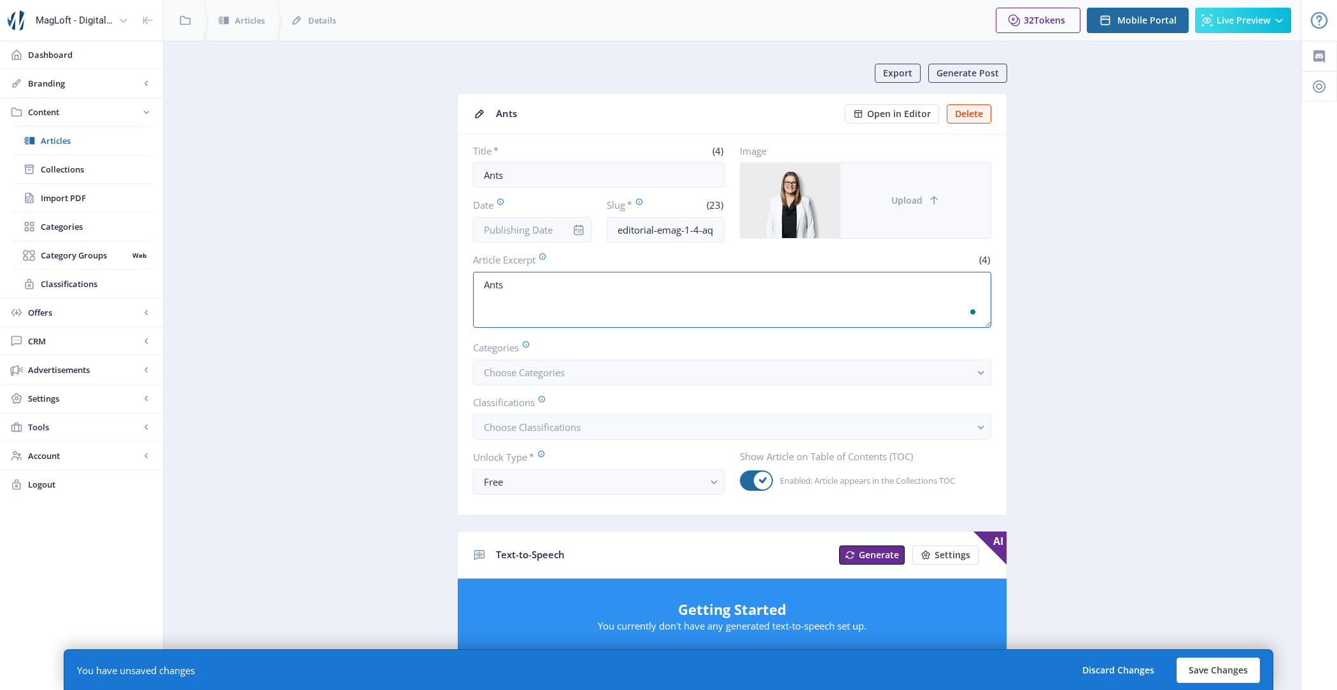
type textarea "Ants"
click at [952, 185] on button "Upload" at bounding box center [915, 200] width 150 height 75
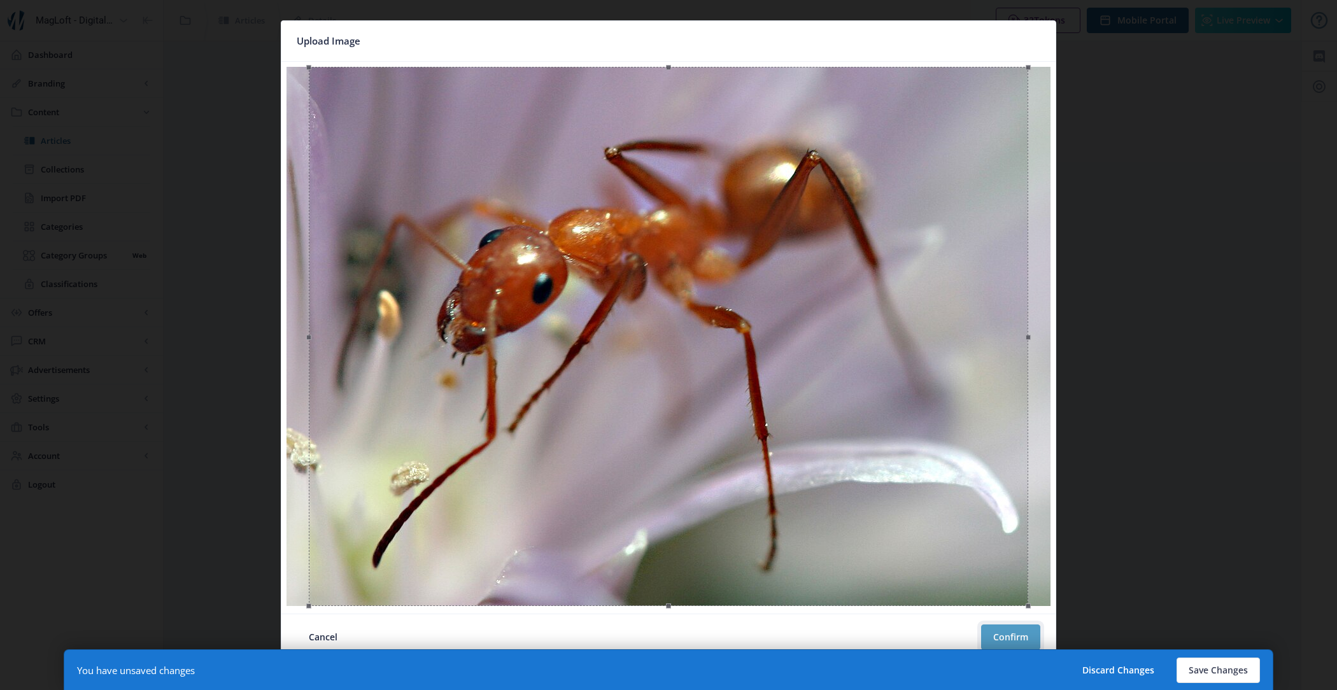
click at [1004, 628] on button "Confirm" at bounding box center [1010, 636] width 59 height 25
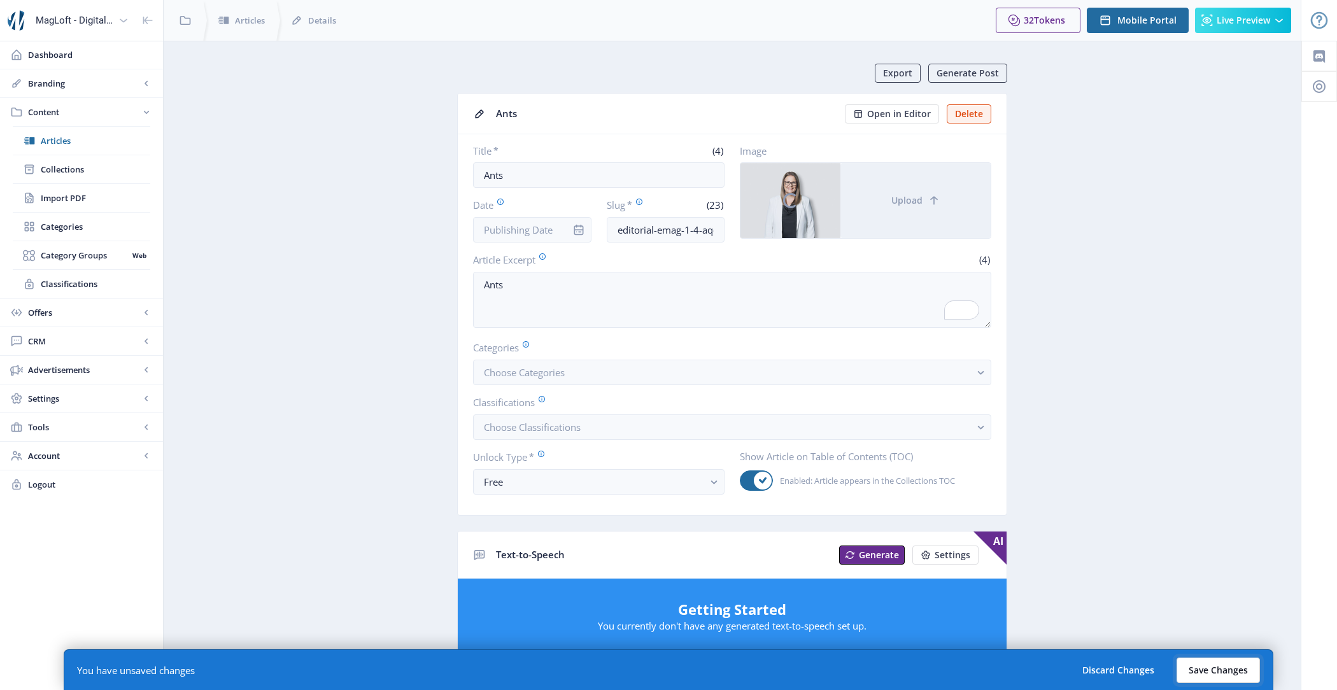
click at [1199, 665] on button "Save Changes" at bounding box center [1217, 670] width 83 height 25
click at [1209, 670] on button "Save Changes" at bounding box center [1217, 670] width 83 height 25
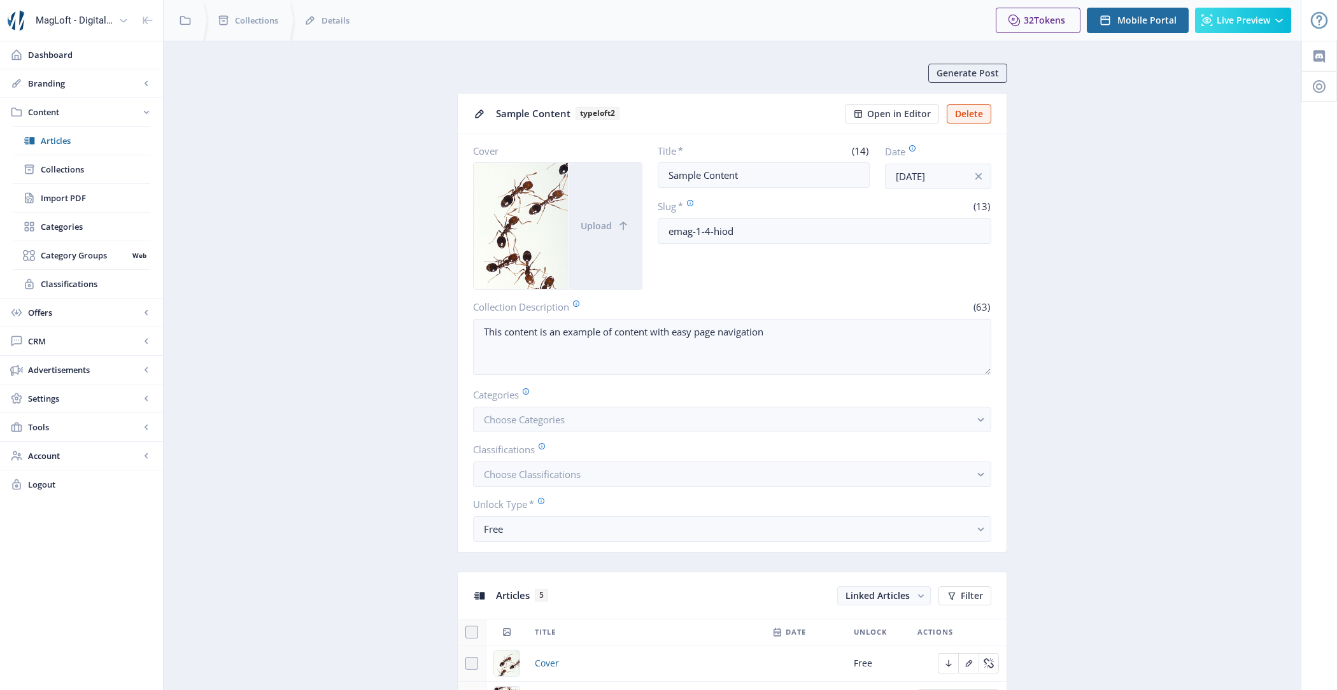
scroll to position [468, 0]
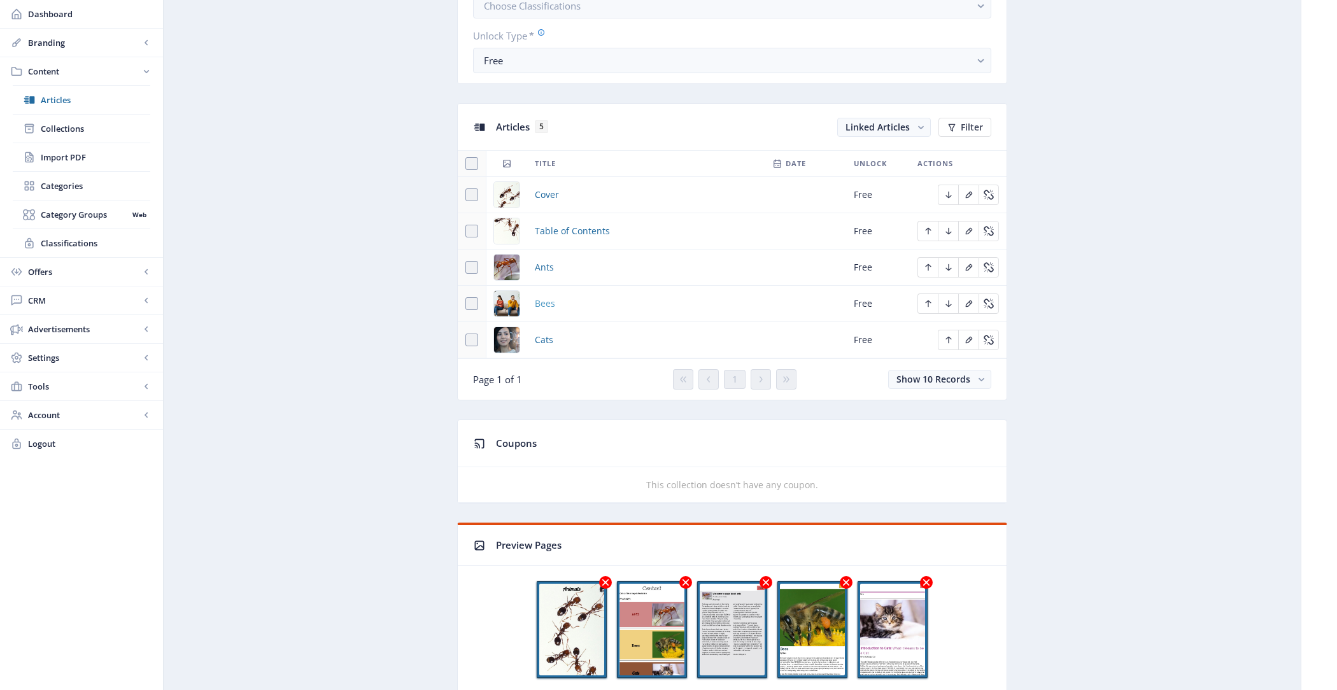
click at [550, 296] on span "Bees" at bounding box center [545, 303] width 20 height 15
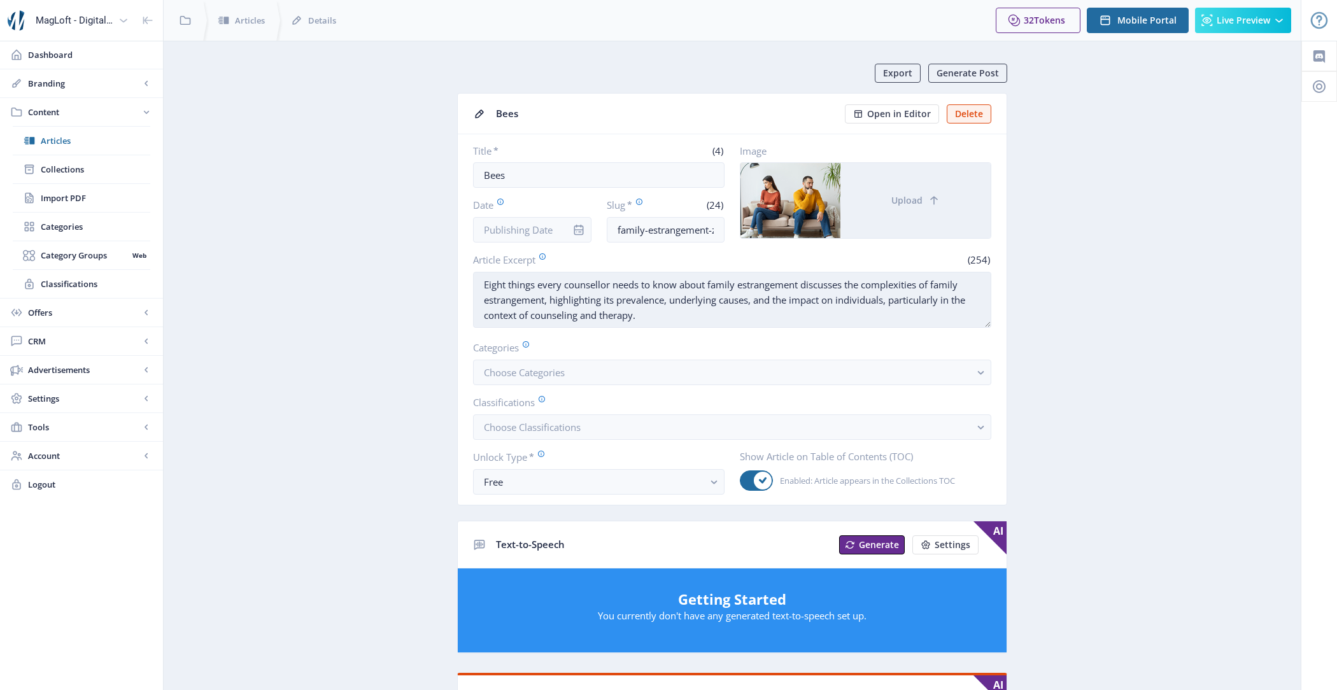
click at [621, 296] on textarea "Eight things every counsellor needs to know about family estrangement discusses…" at bounding box center [732, 300] width 518 height 56
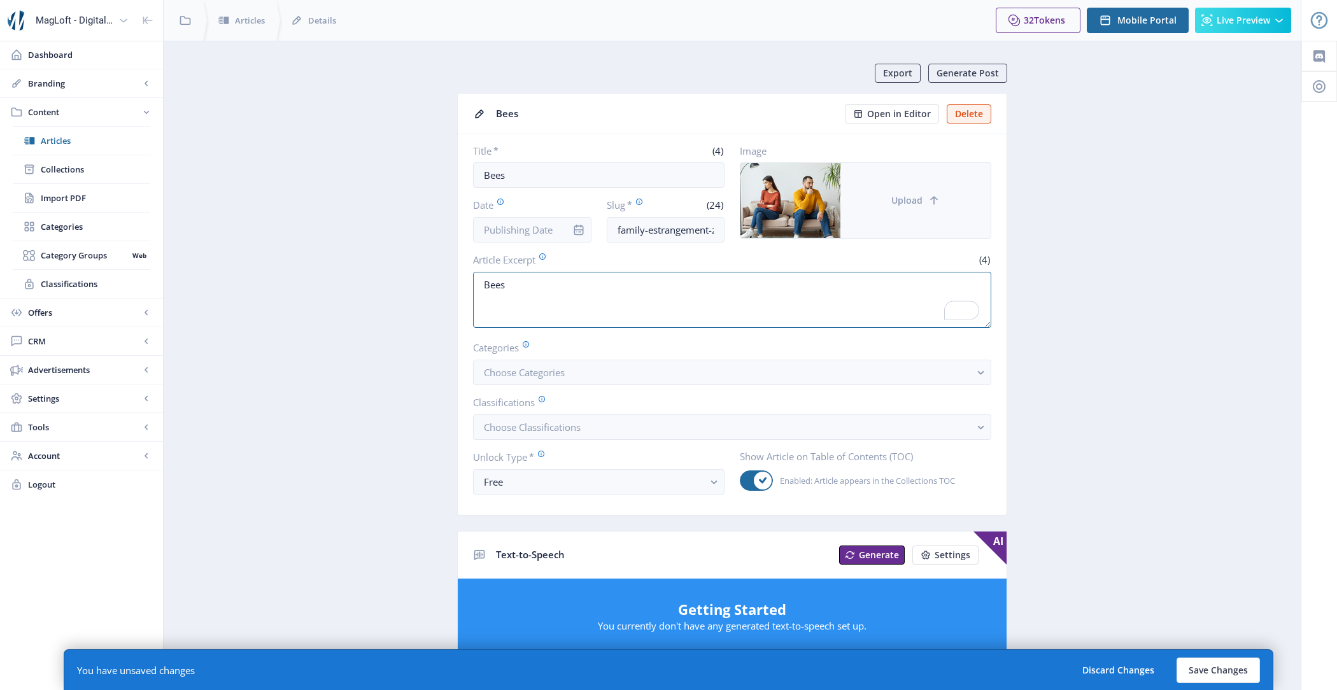
type textarea "Bees"
click at [929, 206] on button "Upload" at bounding box center [915, 200] width 150 height 75
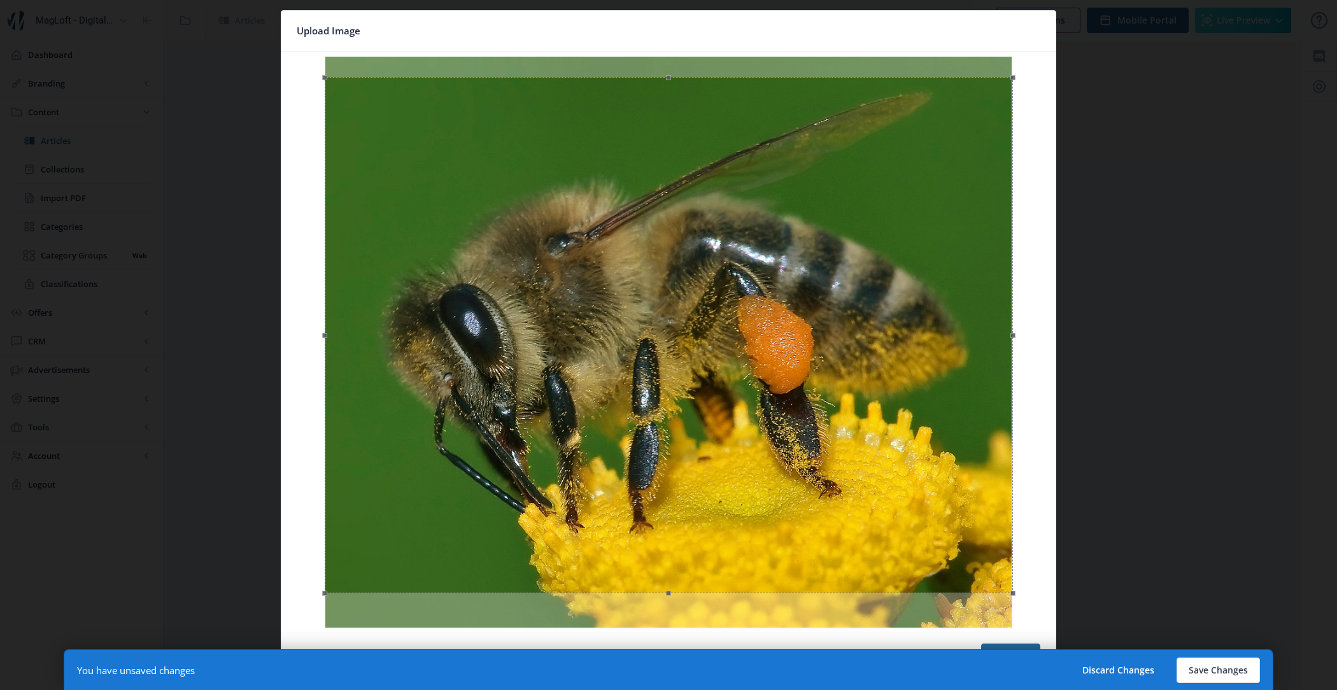
drag, startPoint x: 847, startPoint y: 325, endPoint x: 849, endPoint y: 344, distance: 19.3
click at [849, 344] on div at bounding box center [669, 335] width 688 height 516
click at [1022, 645] on button "Confirm" at bounding box center [1010, 656] width 59 height 25
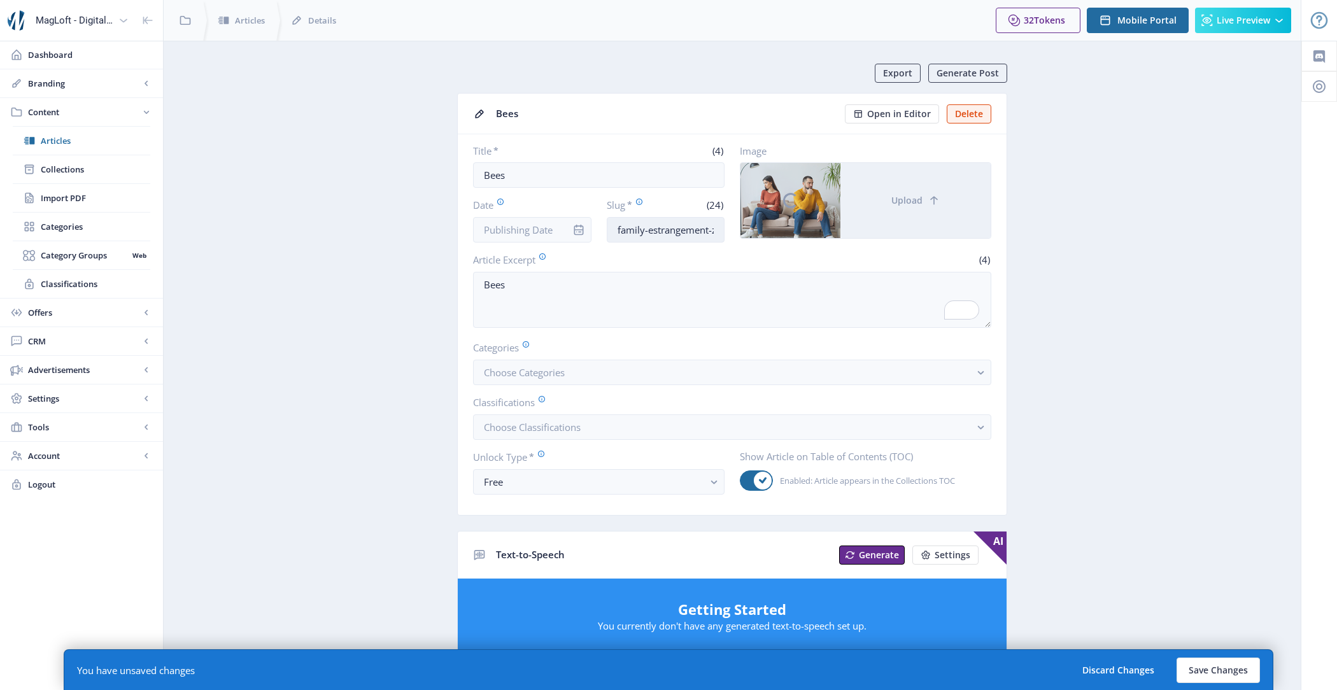
click at [670, 226] on input "family-estrangement-zuka" at bounding box center [666, 229] width 118 height 25
type input "bees"
click at [1230, 674] on button "Save Changes" at bounding box center [1217, 670] width 83 height 25
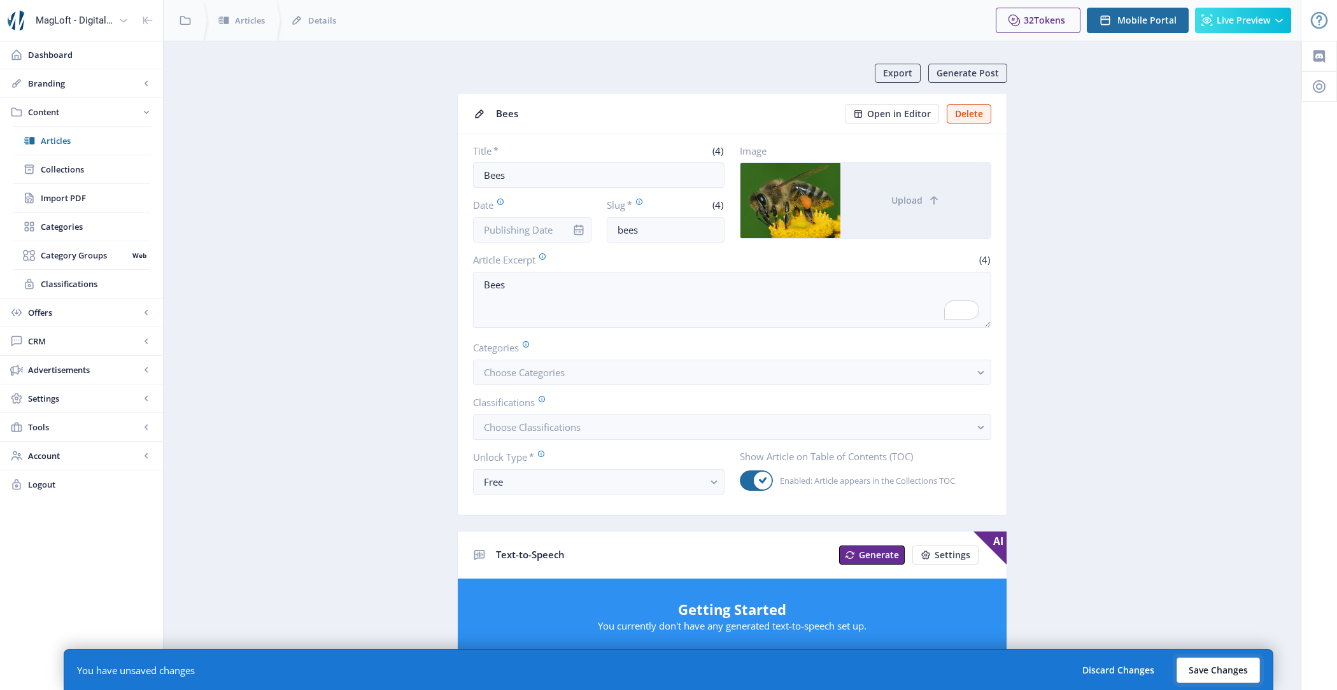
click at [1221, 665] on button "Save Changes" at bounding box center [1217, 670] width 83 height 25
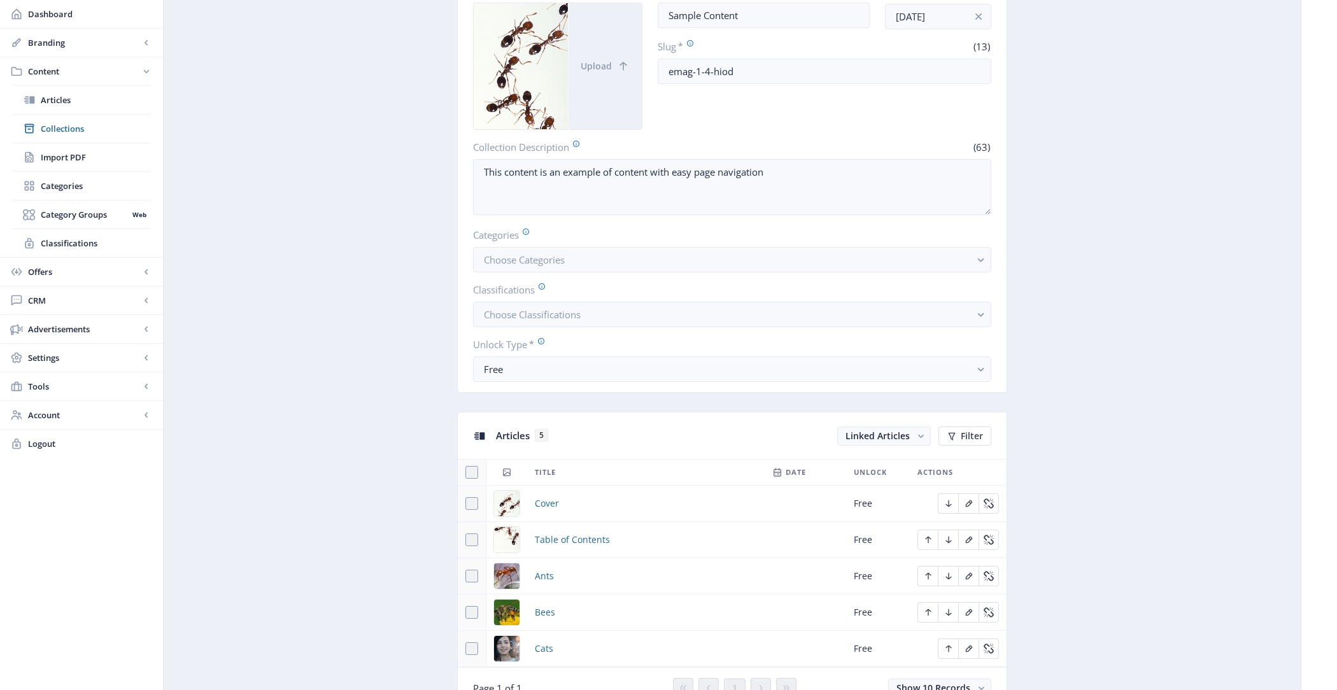
scroll to position [405, 0]
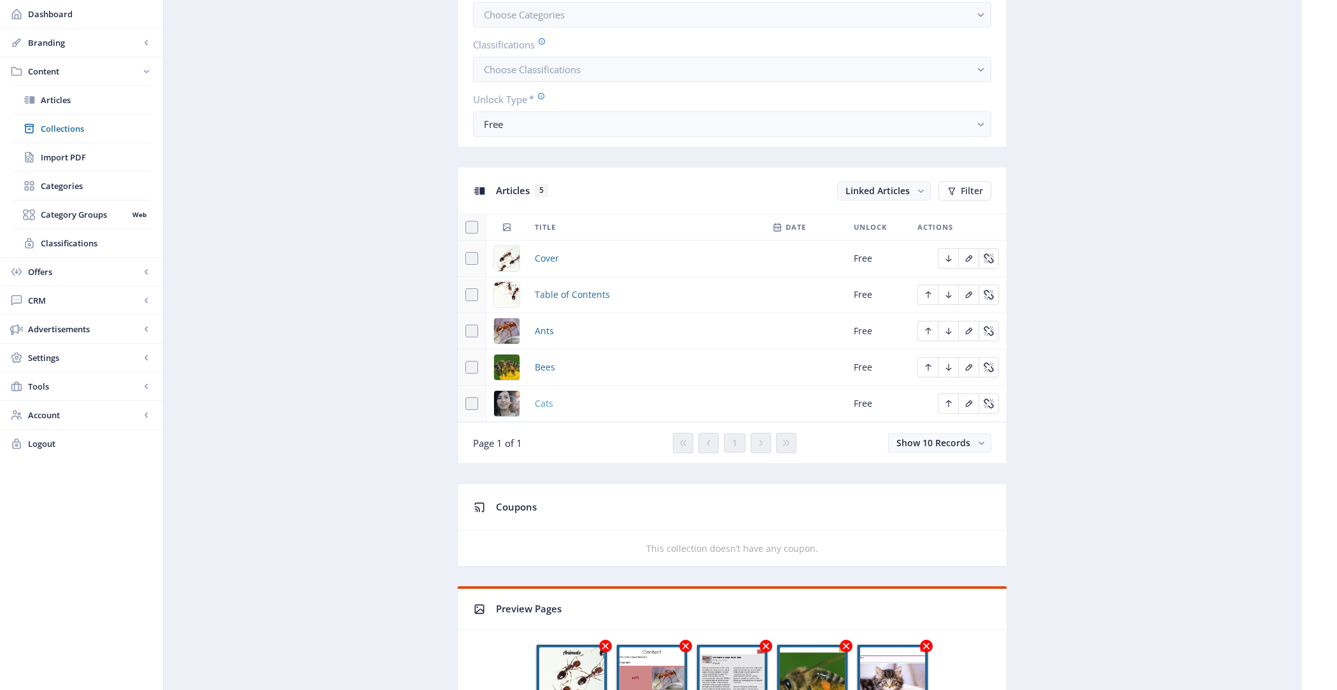
click at [549, 399] on span "Cats" at bounding box center [544, 403] width 18 height 15
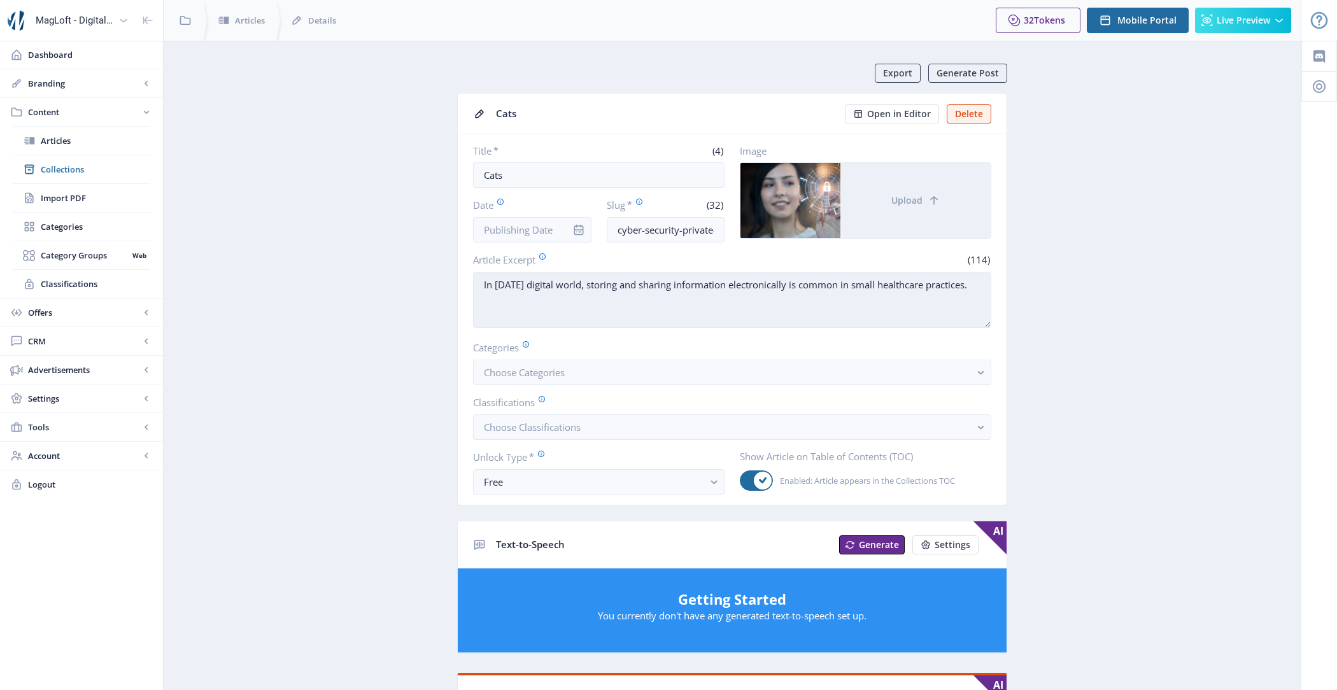
click at [719, 296] on textarea "In [DATE] digital world, storing and sharing information electronically is comm…" at bounding box center [732, 300] width 518 height 56
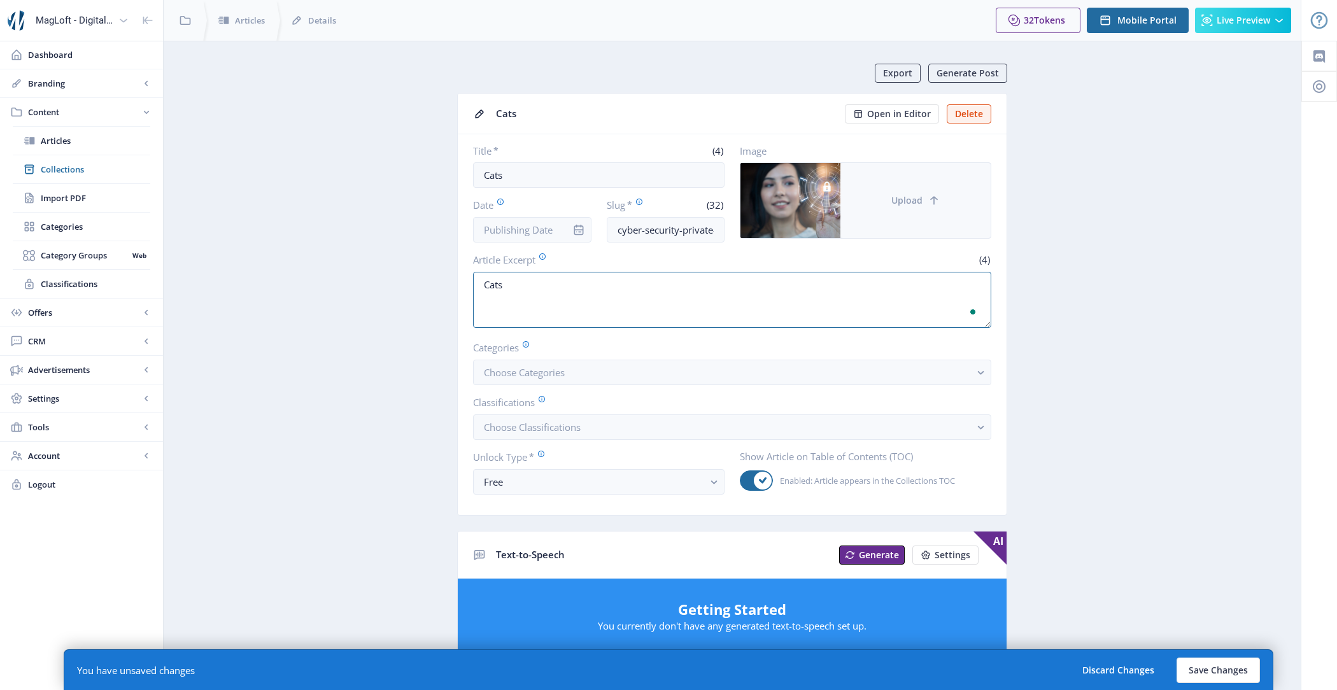
type textarea "Cats"
click at [936, 213] on button "Upload" at bounding box center [915, 200] width 150 height 75
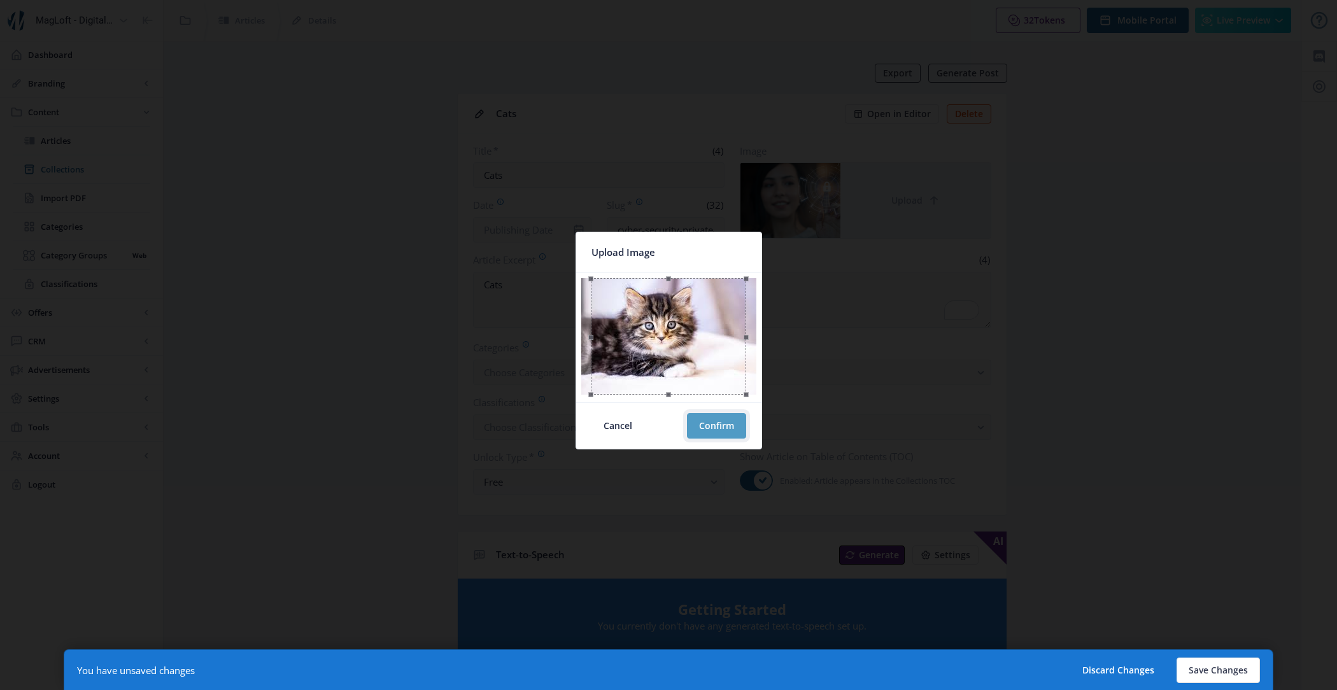
click at [724, 423] on button "Confirm" at bounding box center [716, 425] width 59 height 25
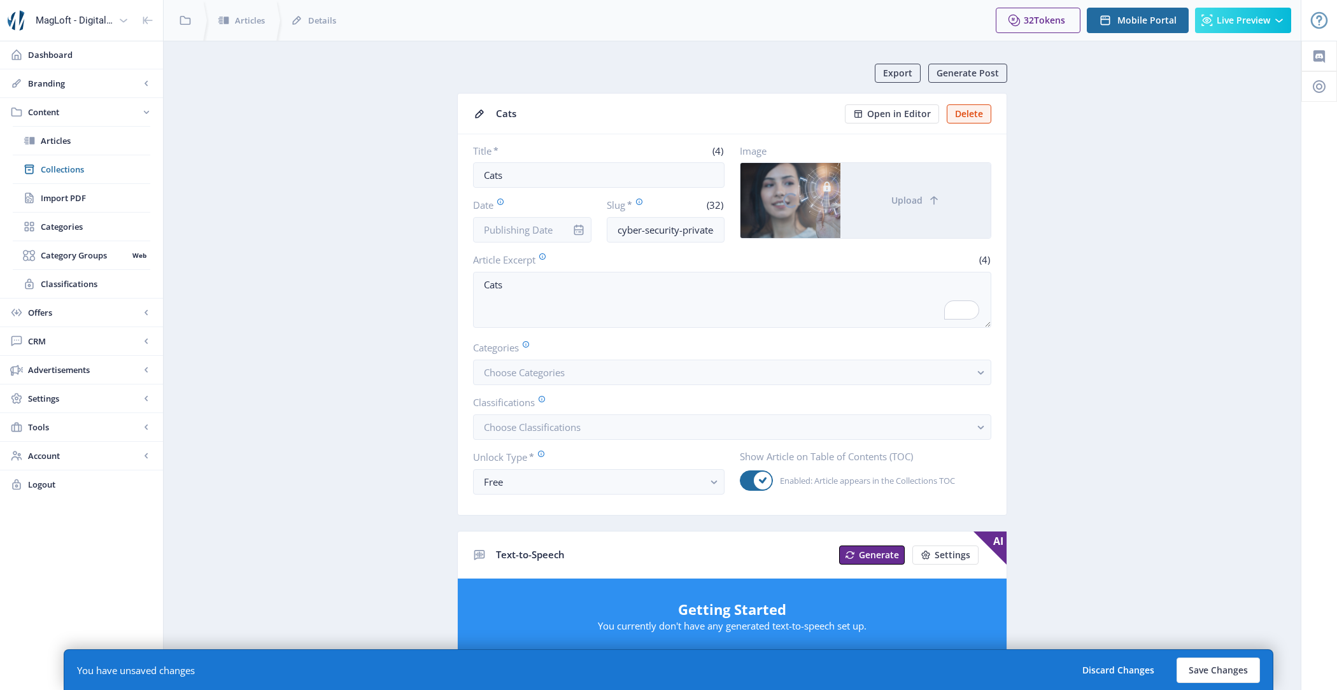
click at [687, 240] on div "Slug * (32) cyber-security-private-data-yrl7" at bounding box center [666, 220] width 118 height 45
click at [687, 235] on input "cyber-security-private-data-yrl7" at bounding box center [666, 229] width 118 height 25
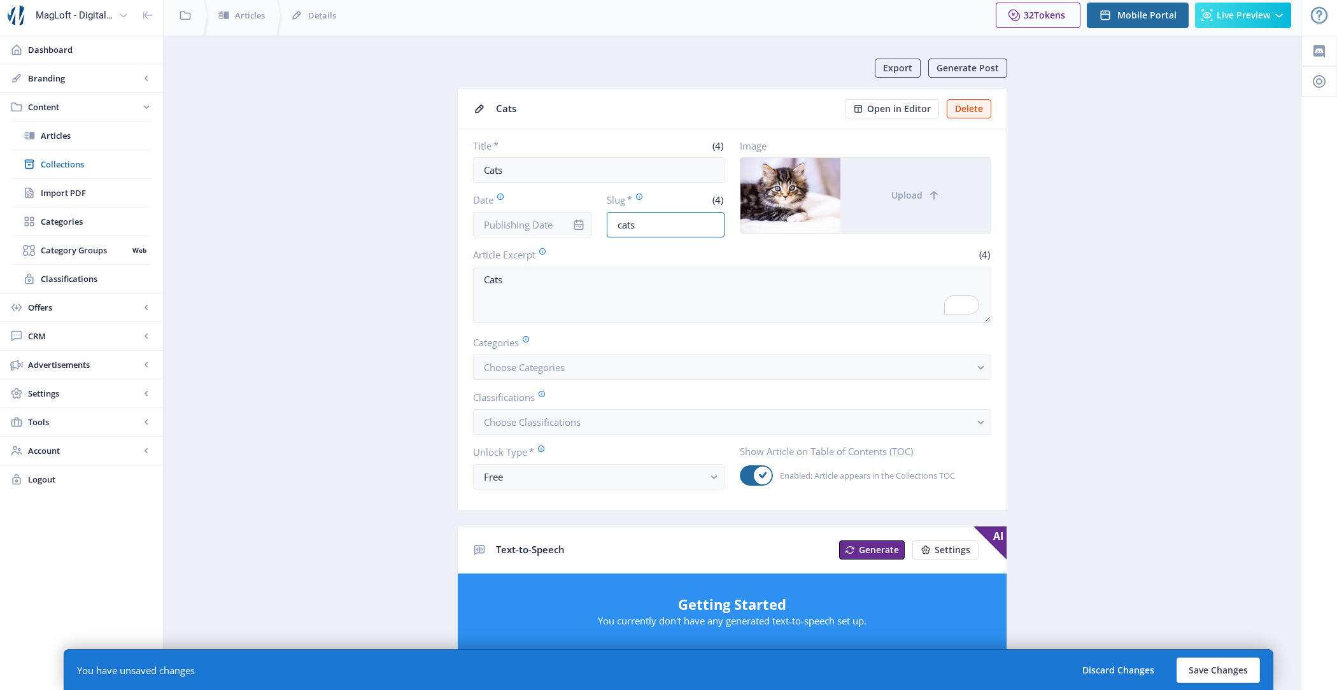
scroll to position [3, 0]
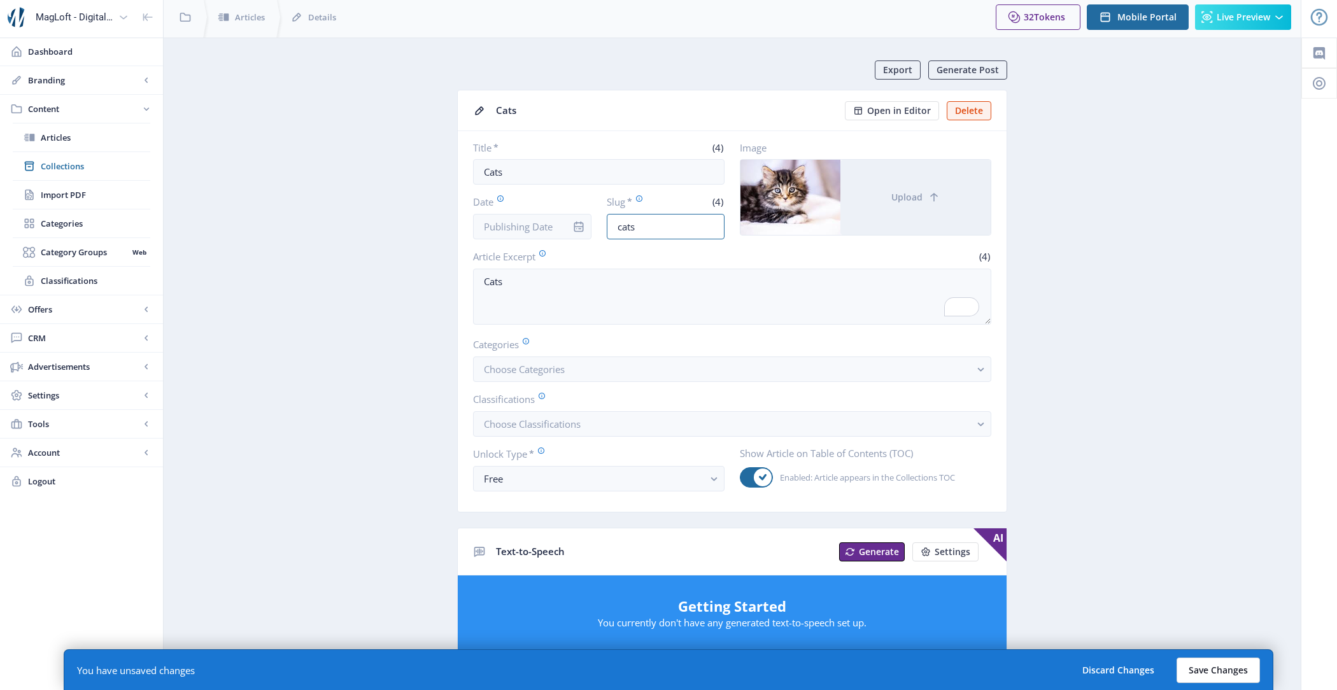
type input "cats"
click at [1210, 668] on button "Save Changes" at bounding box center [1217, 670] width 83 height 25
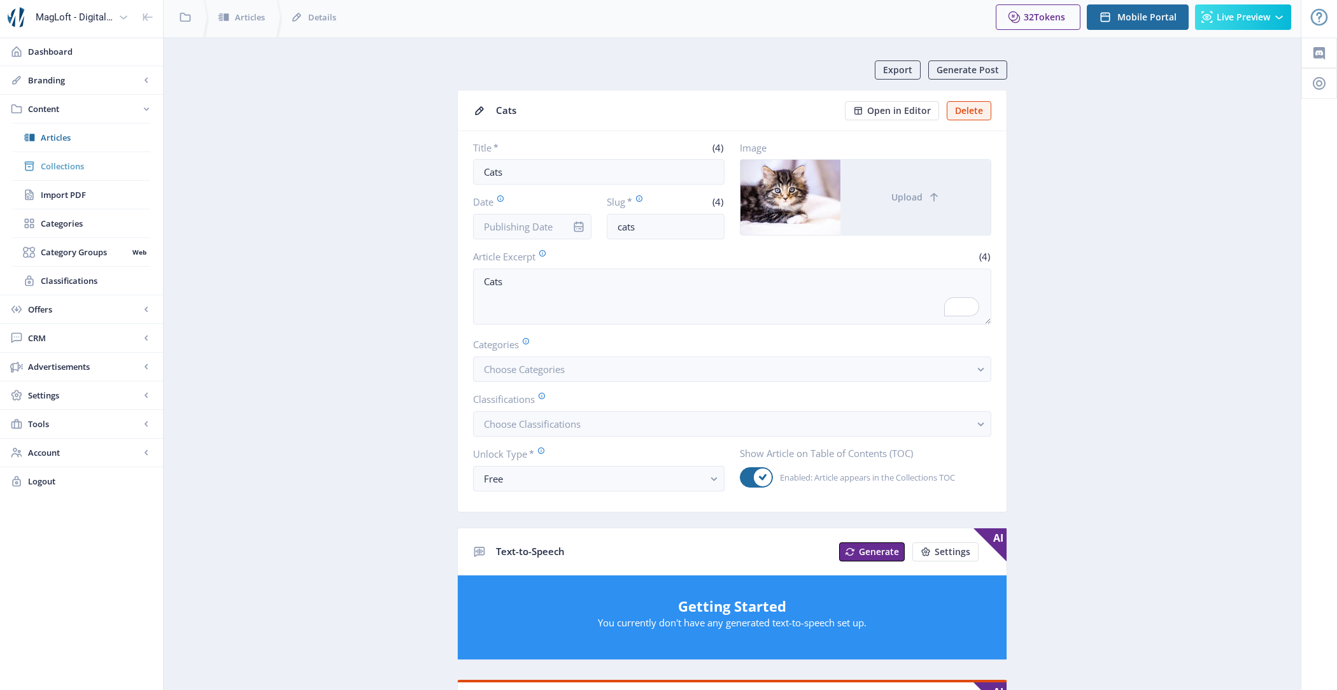
click at [83, 162] on span "Collections" at bounding box center [95, 166] width 109 height 13
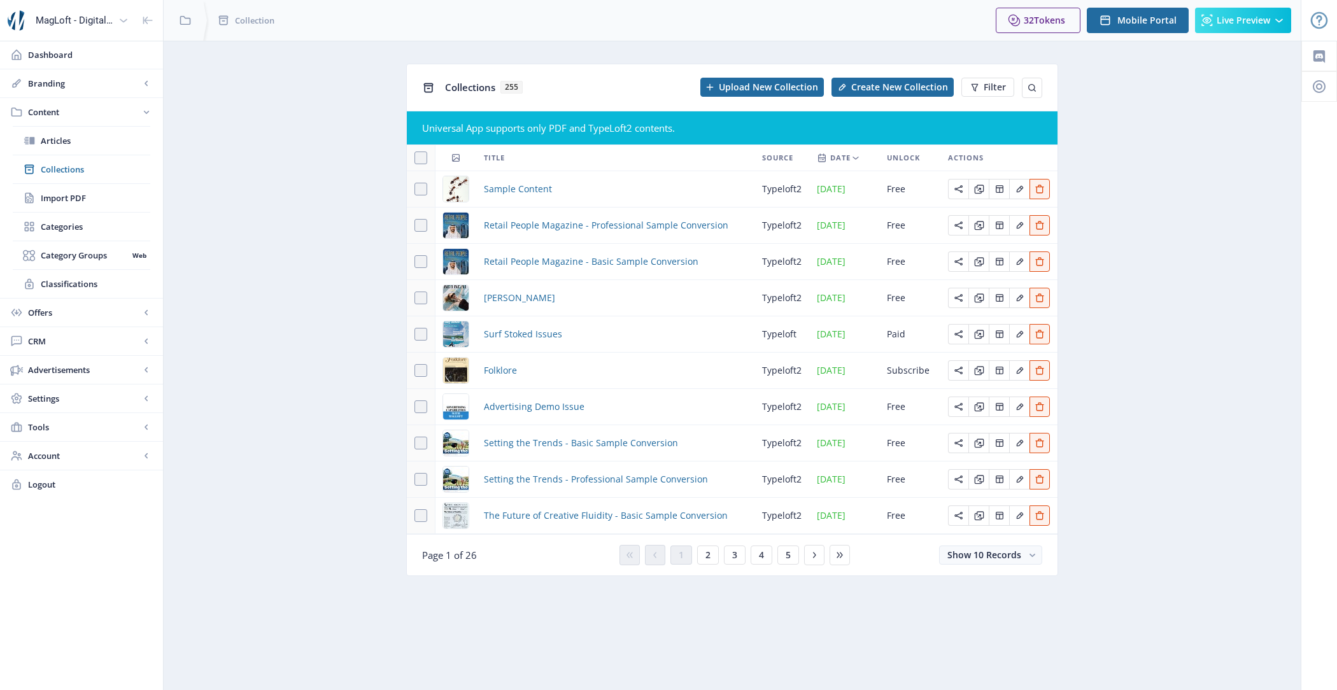
click at [516, 196] on td "Sample Content" at bounding box center [615, 189] width 278 height 36
click at [514, 190] on span "Sample Content" at bounding box center [518, 188] width 68 height 15
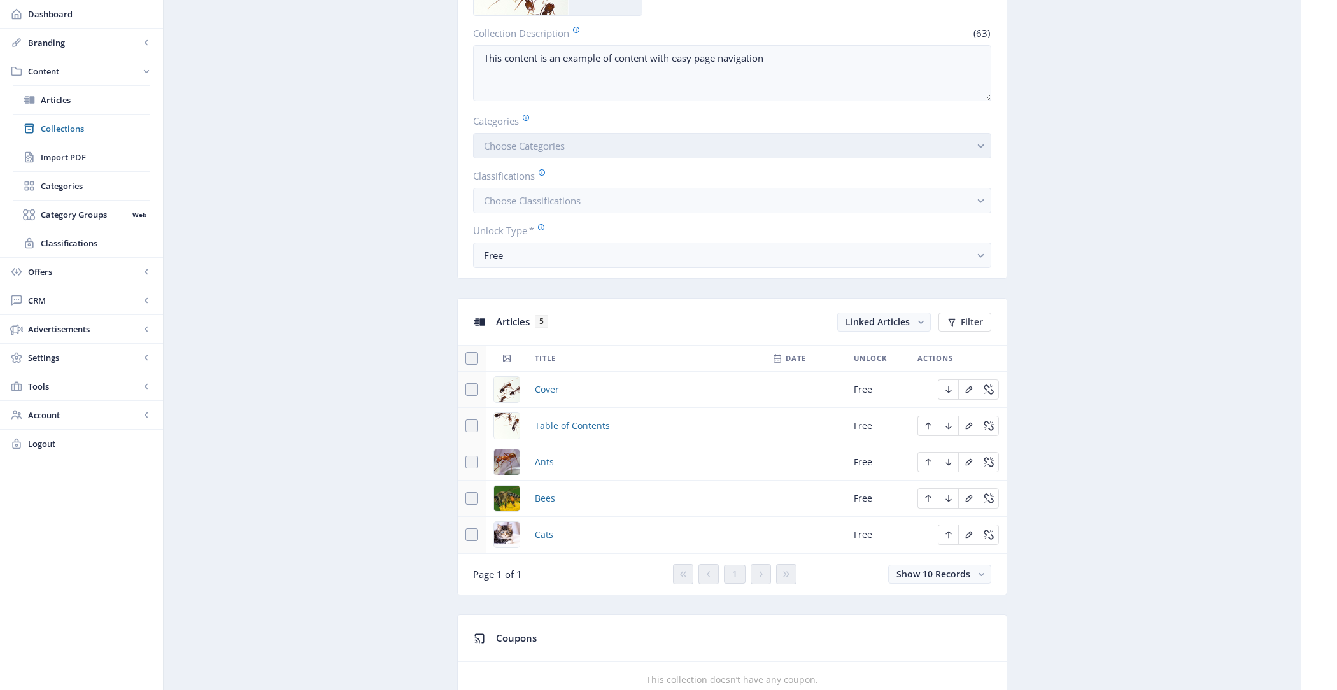
scroll to position [276, 0]
click at [98, 132] on span "Collections" at bounding box center [95, 128] width 109 height 13
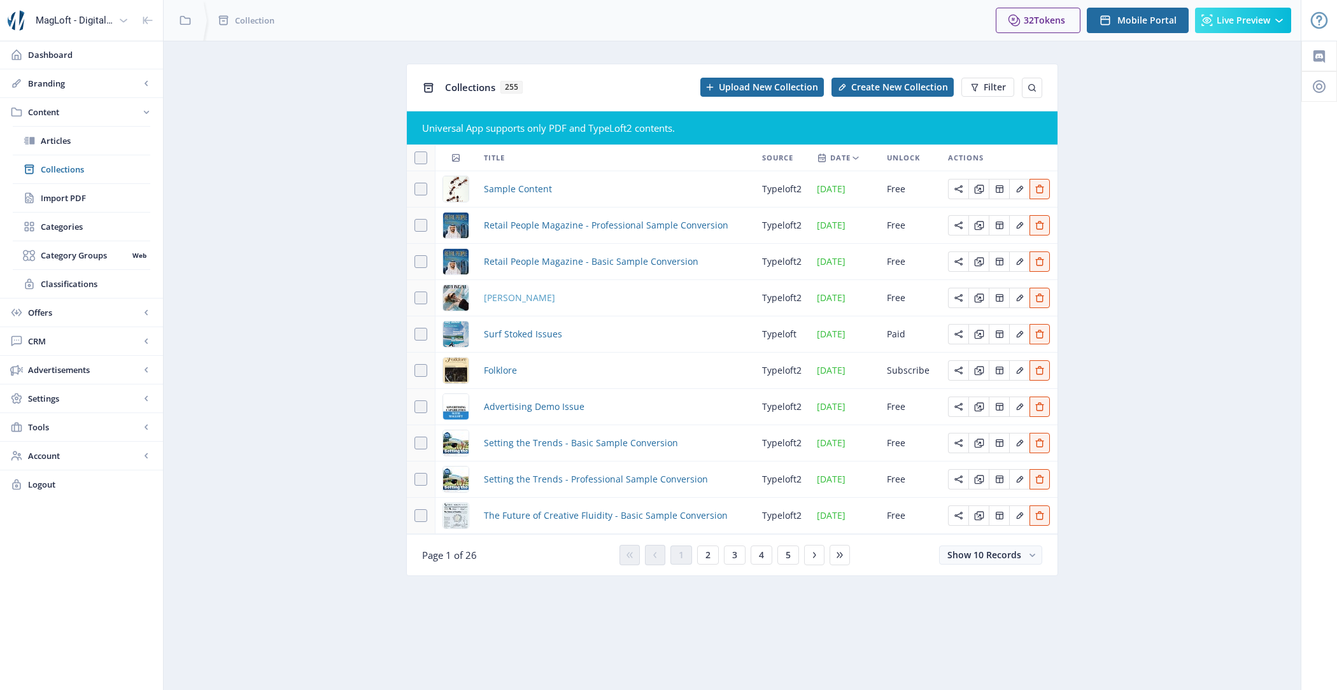
click at [526, 298] on span "[PERSON_NAME]" at bounding box center [519, 297] width 71 height 15
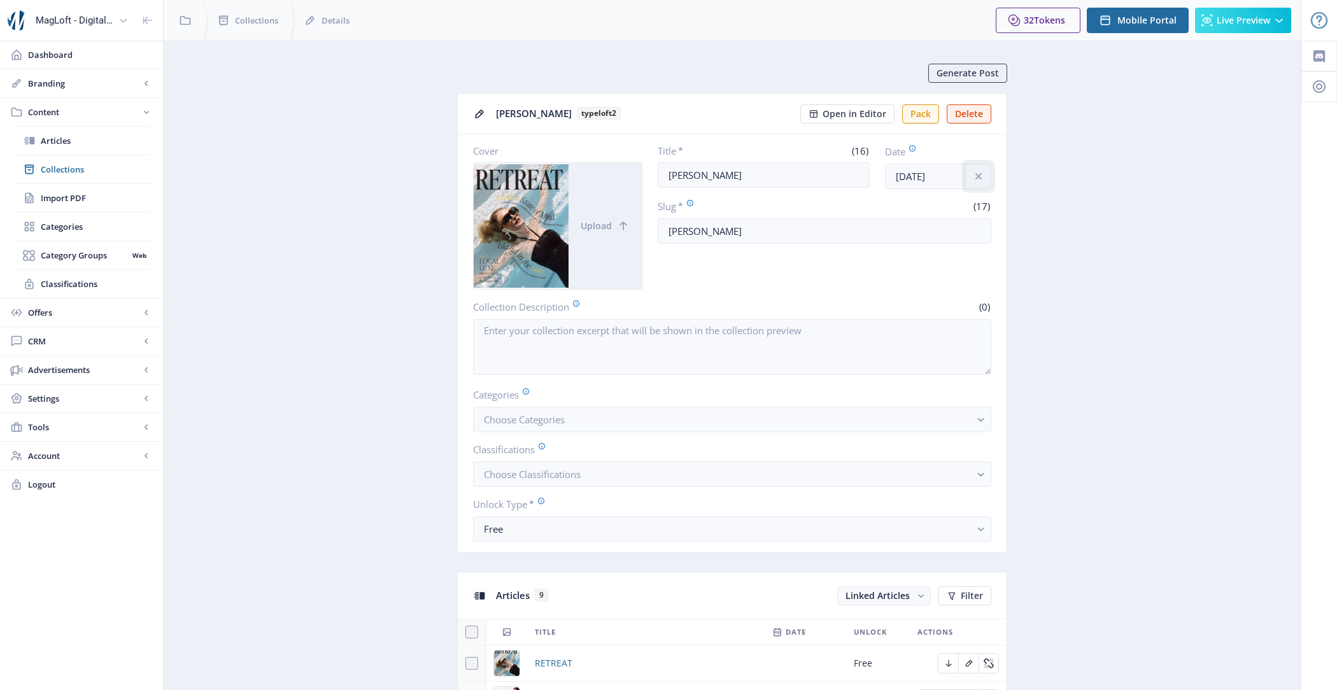
click at [974, 182] on button at bounding box center [978, 176] width 25 height 25
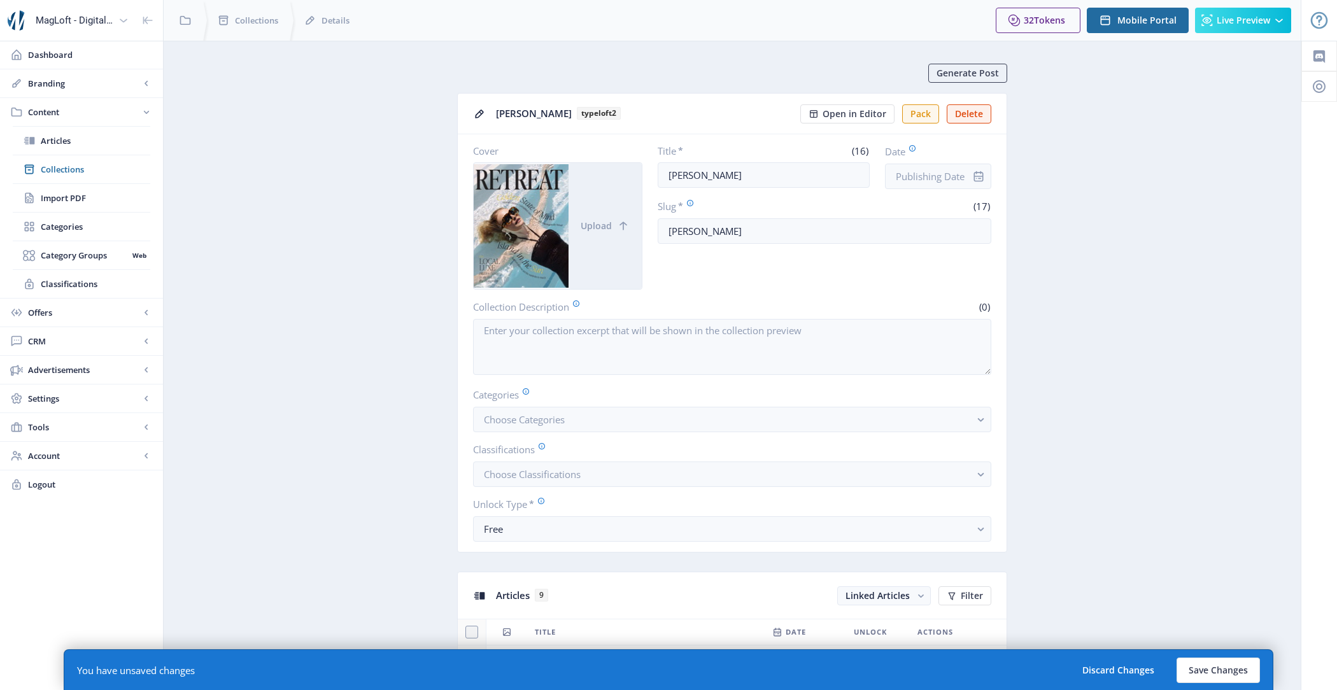
click at [1216, 683] on div "You have unsaved changes Discard Changes Save Changes" at bounding box center [668, 669] width 1209 height 41
click at [1213, 676] on button "Save Changes" at bounding box center [1217, 670] width 83 height 25
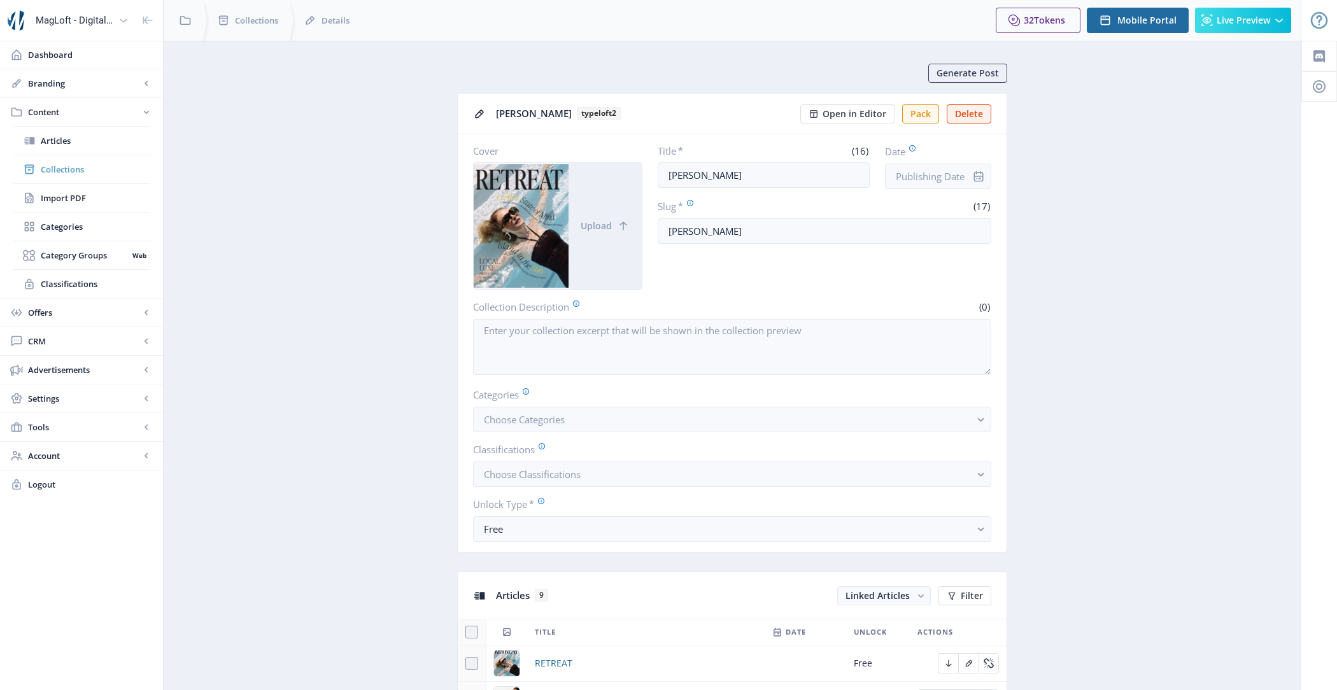
click at [83, 169] on span "Collections" at bounding box center [95, 169] width 109 height 13
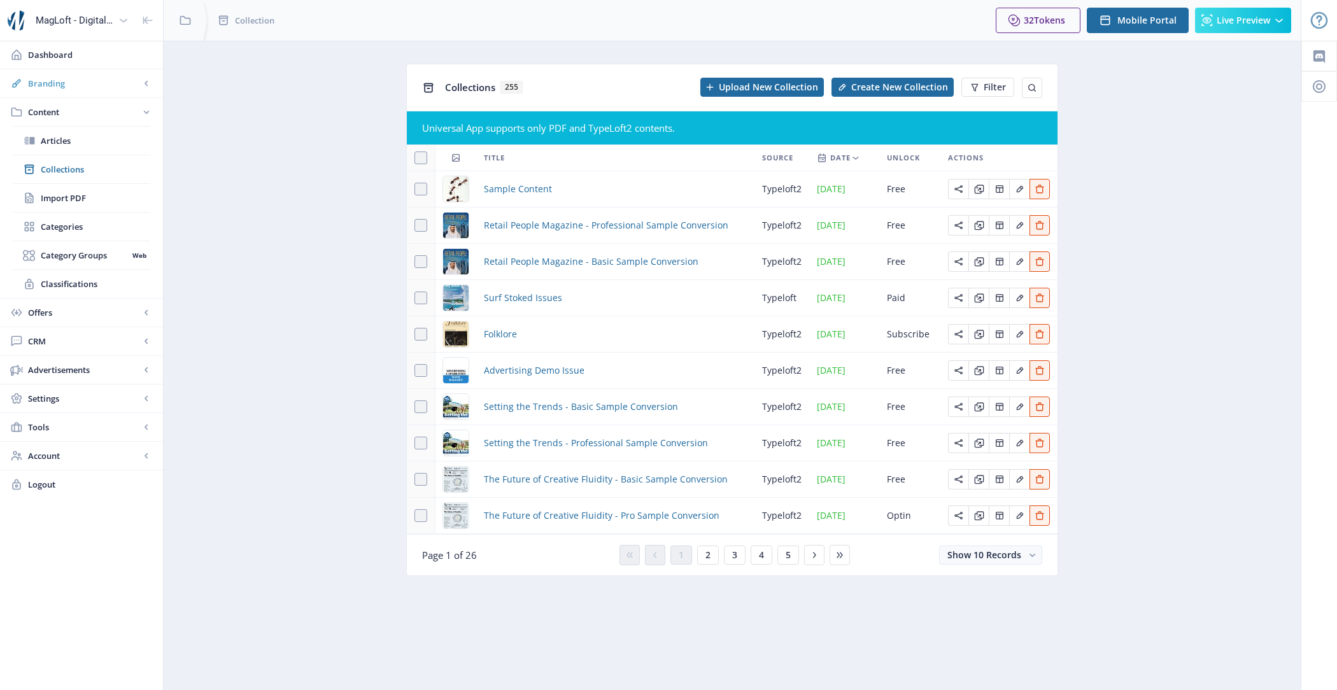
click at [78, 74] on link "Branding" at bounding box center [81, 83] width 163 height 28
click at [106, 134] on span "Appearance" at bounding box center [95, 140] width 109 height 13
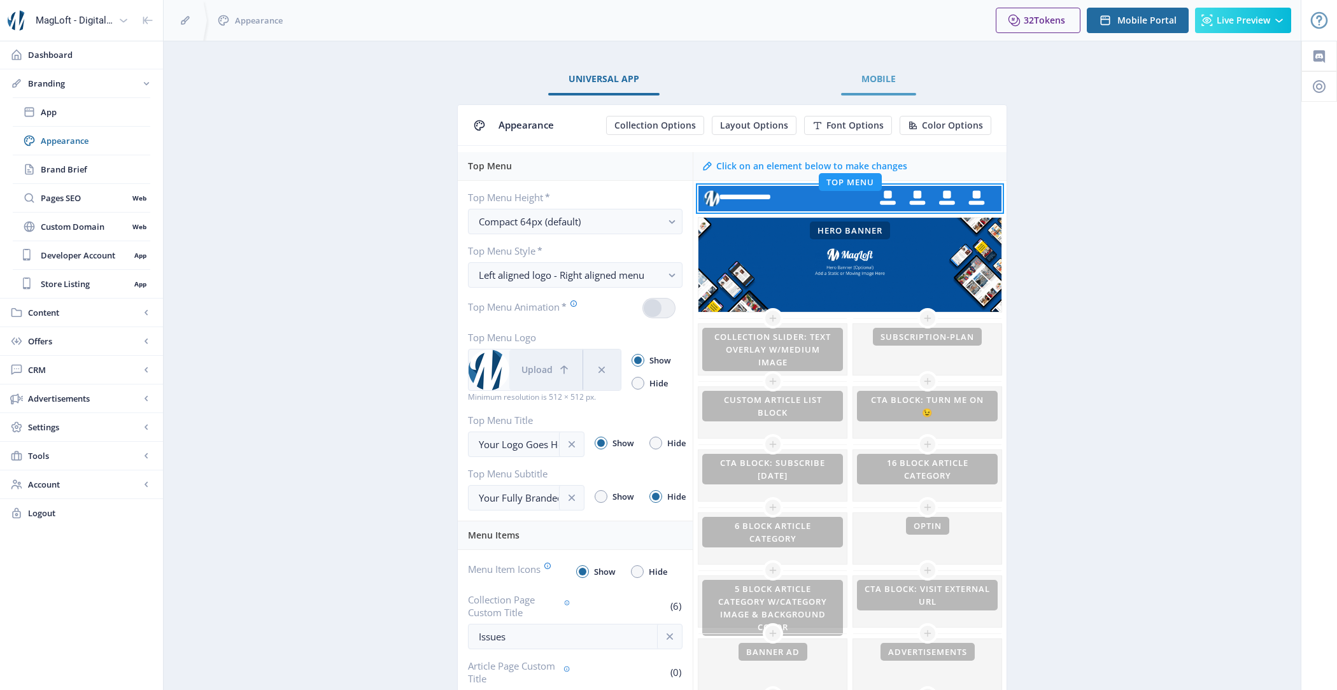
click at [891, 93] on link "Mobile" at bounding box center [878, 79] width 75 height 31
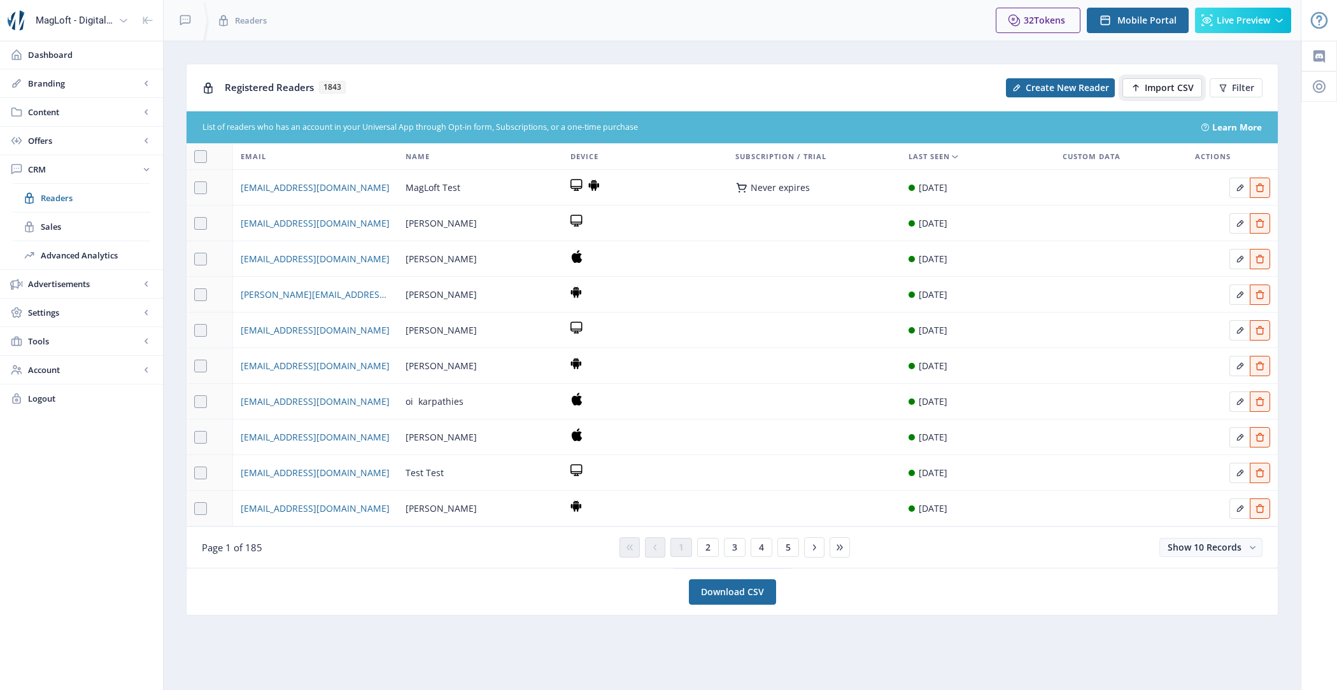
click at [1182, 83] on span "Import CSV" at bounding box center [1168, 88] width 49 height 10
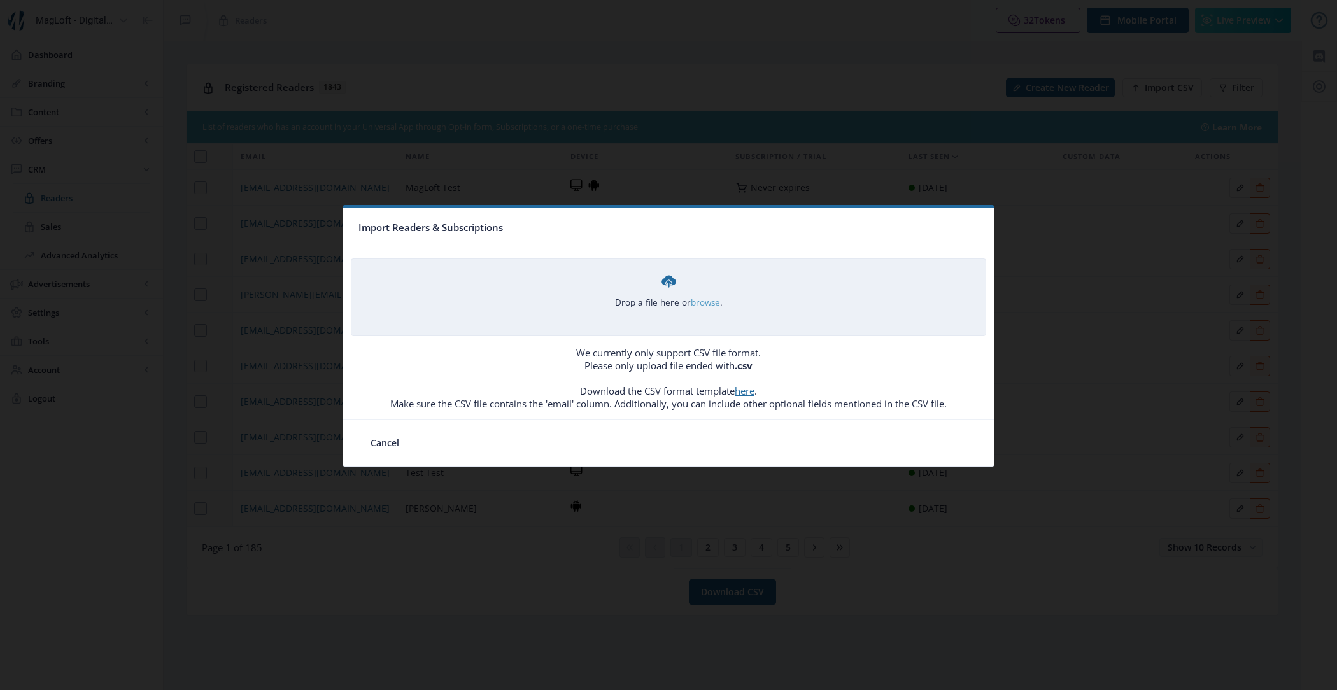
click at [0, 0] on link "browse" at bounding box center [0, 0] width 0 height 0
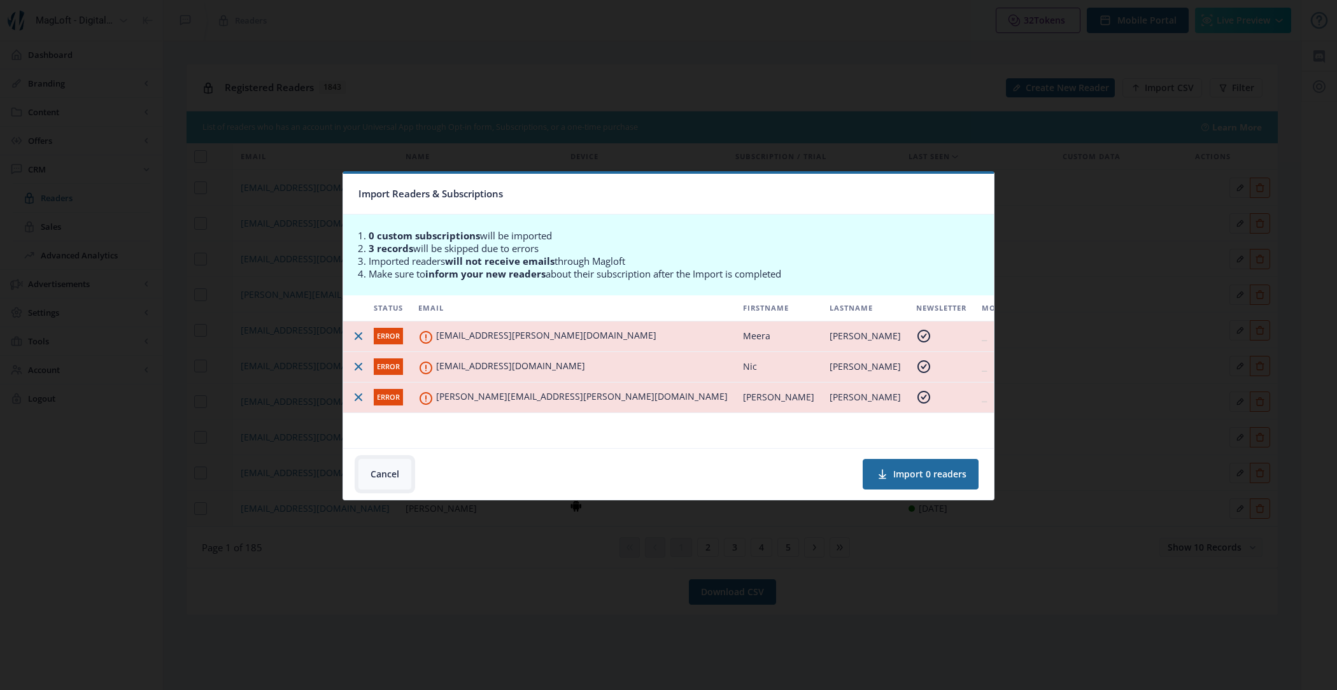
click at [402, 474] on button "Cancel" at bounding box center [384, 474] width 53 height 31
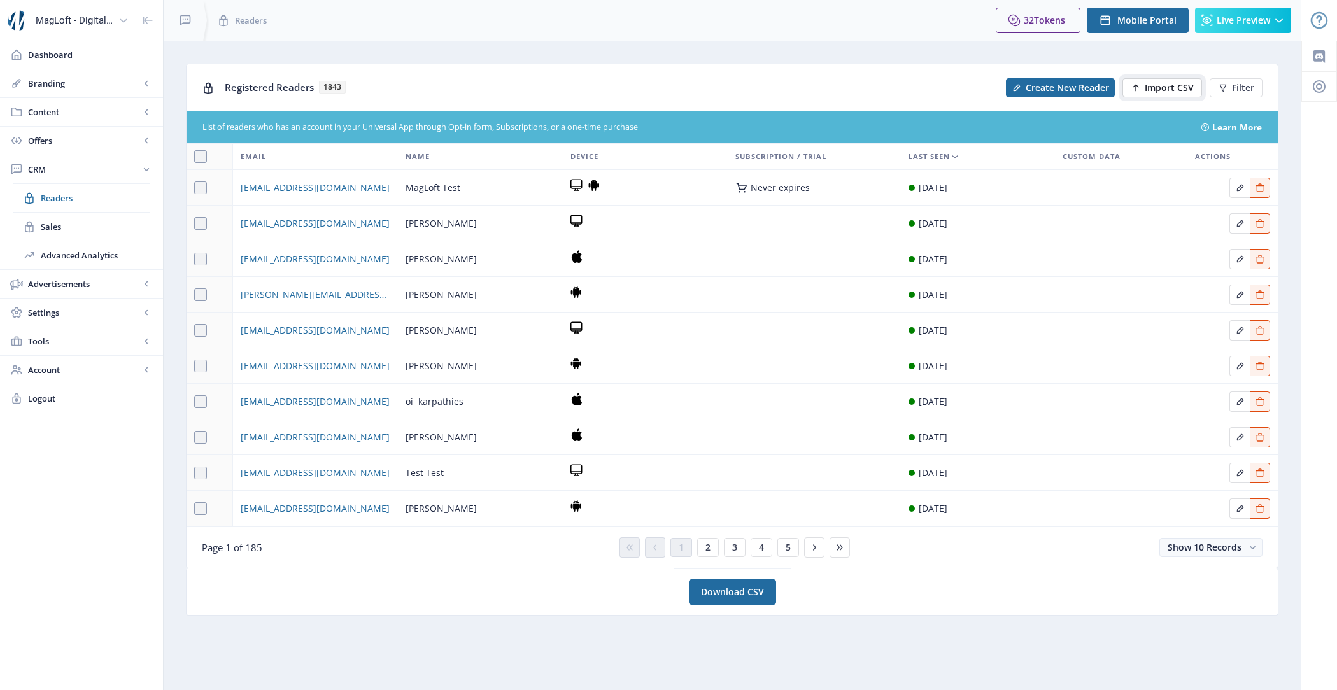
click at [1154, 79] on button "Import CSV" at bounding box center [1162, 87] width 80 height 19
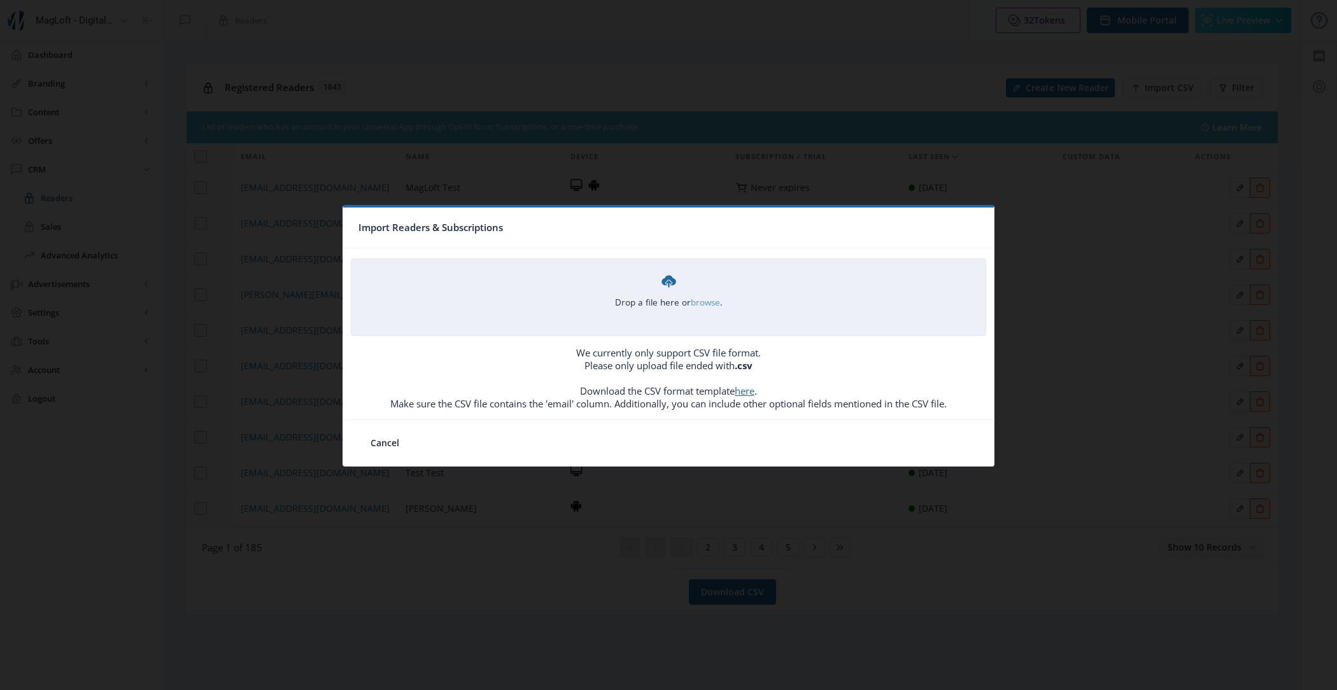
click at [0, 0] on link "browse" at bounding box center [0, 0] width 0 height 0
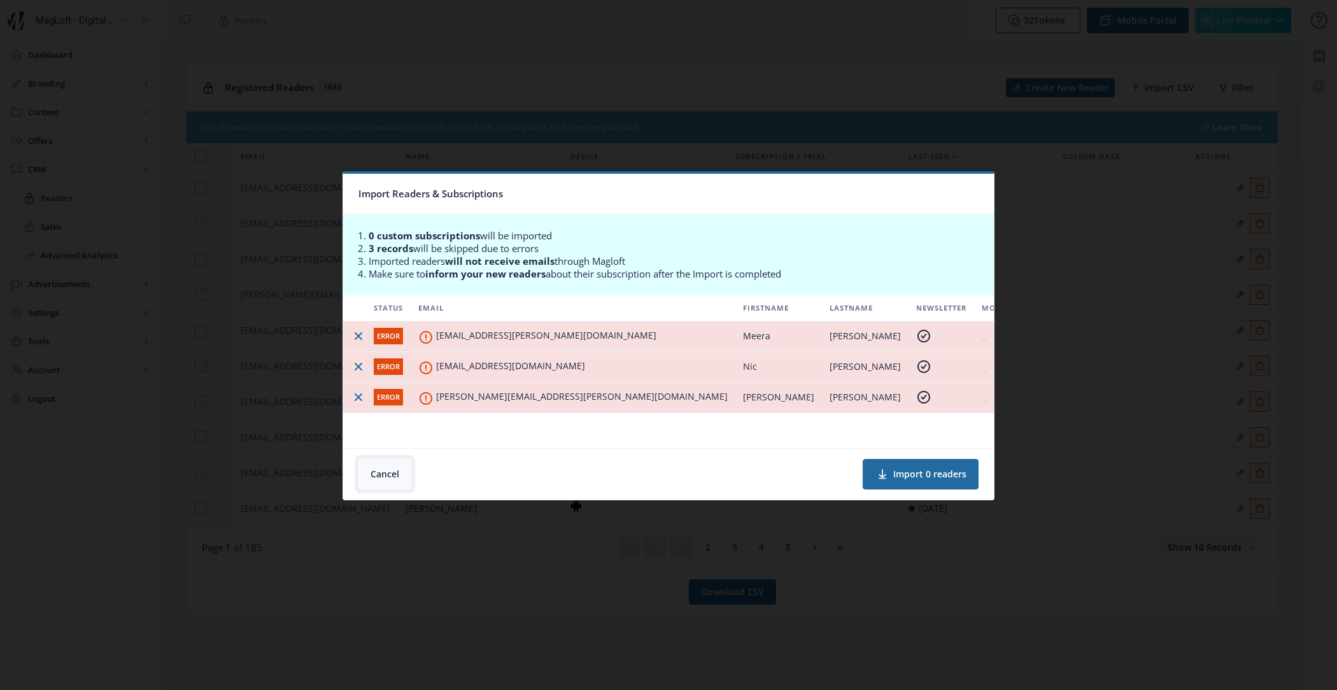
click at [387, 473] on button "Cancel" at bounding box center [384, 474] width 53 height 31
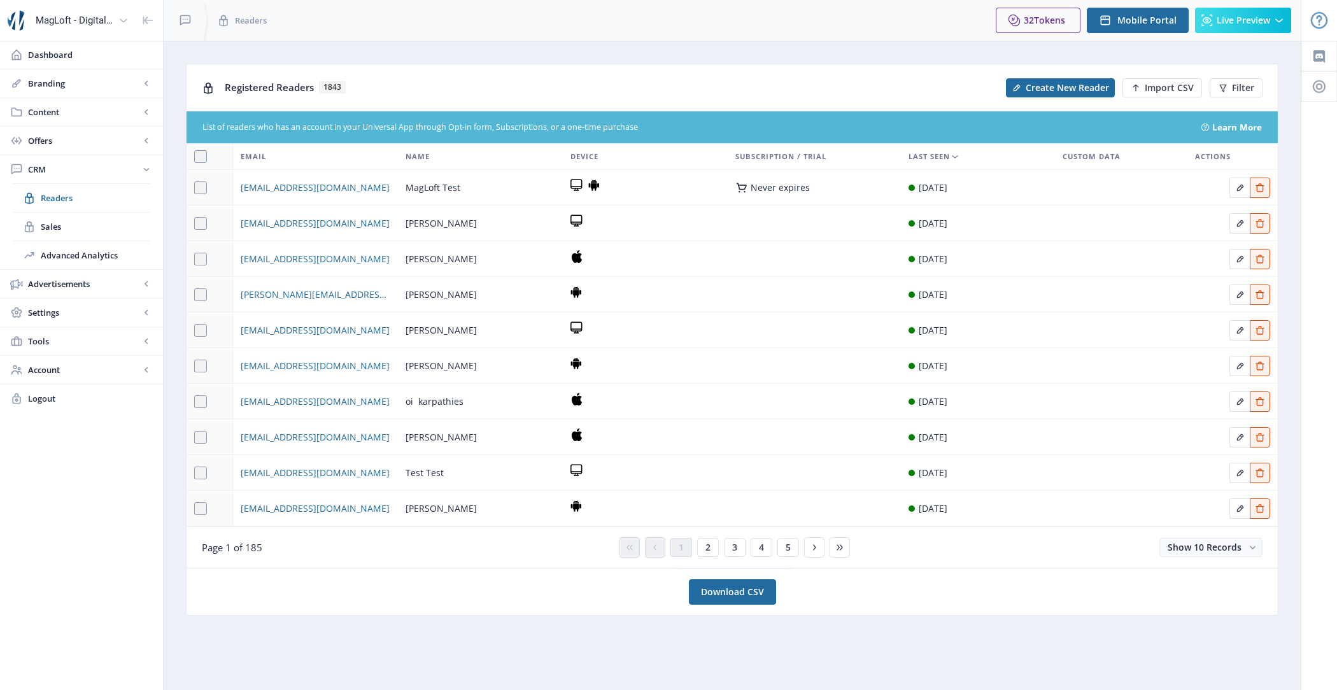
click at [1169, 96] on div "Registered Readers 1843 Create New Reader Import CSV Filter" at bounding box center [732, 87] width 1091 height 46
click at [1167, 92] on span "Import CSV" at bounding box center [1168, 88] width 49 height 10
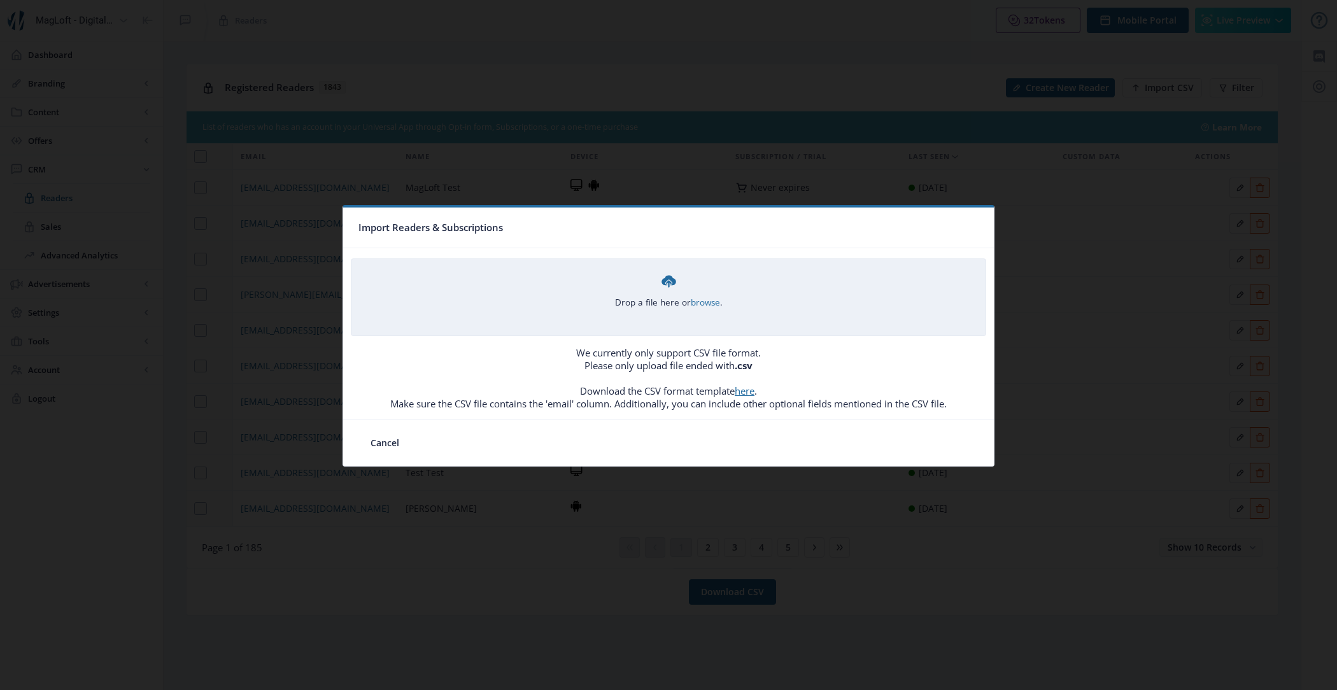
click at [701, 294] on div "Drop a file here or browse ." at bounding box center [669, 290] width 108 height 36
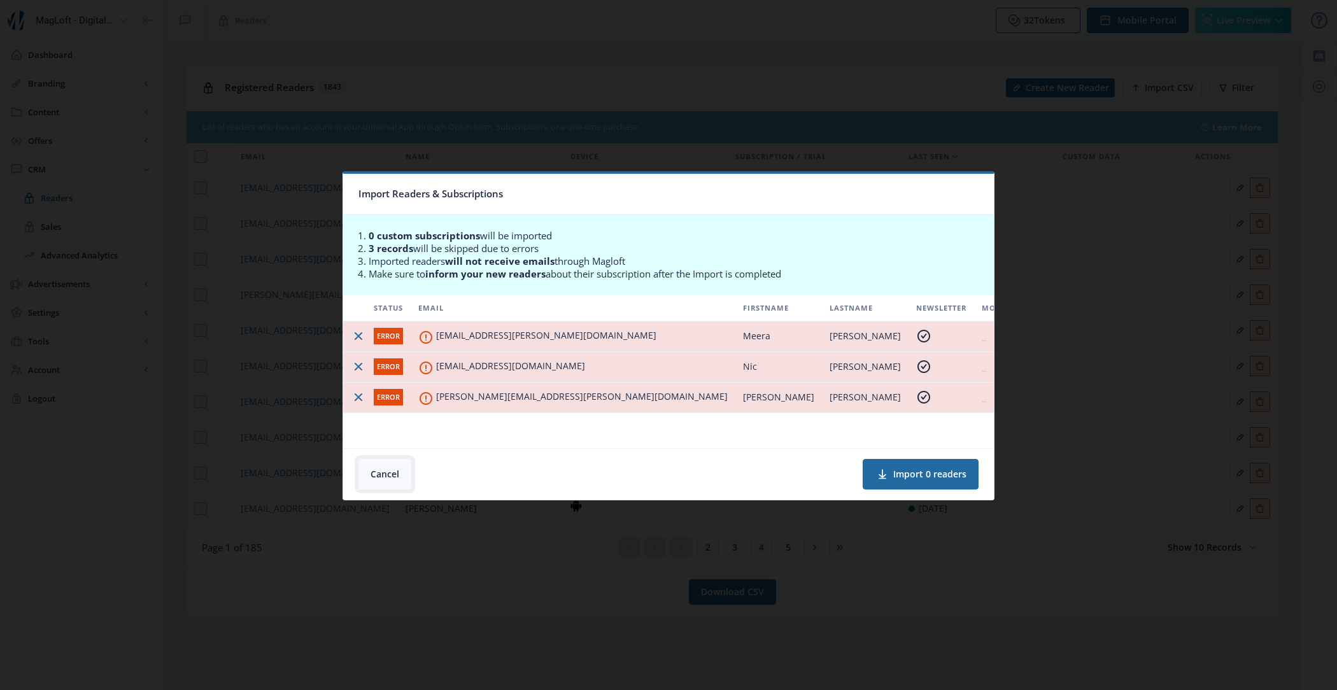
click at [390, 470] on button "Cancel" at bounding box center [384, 474] width 53 height 31
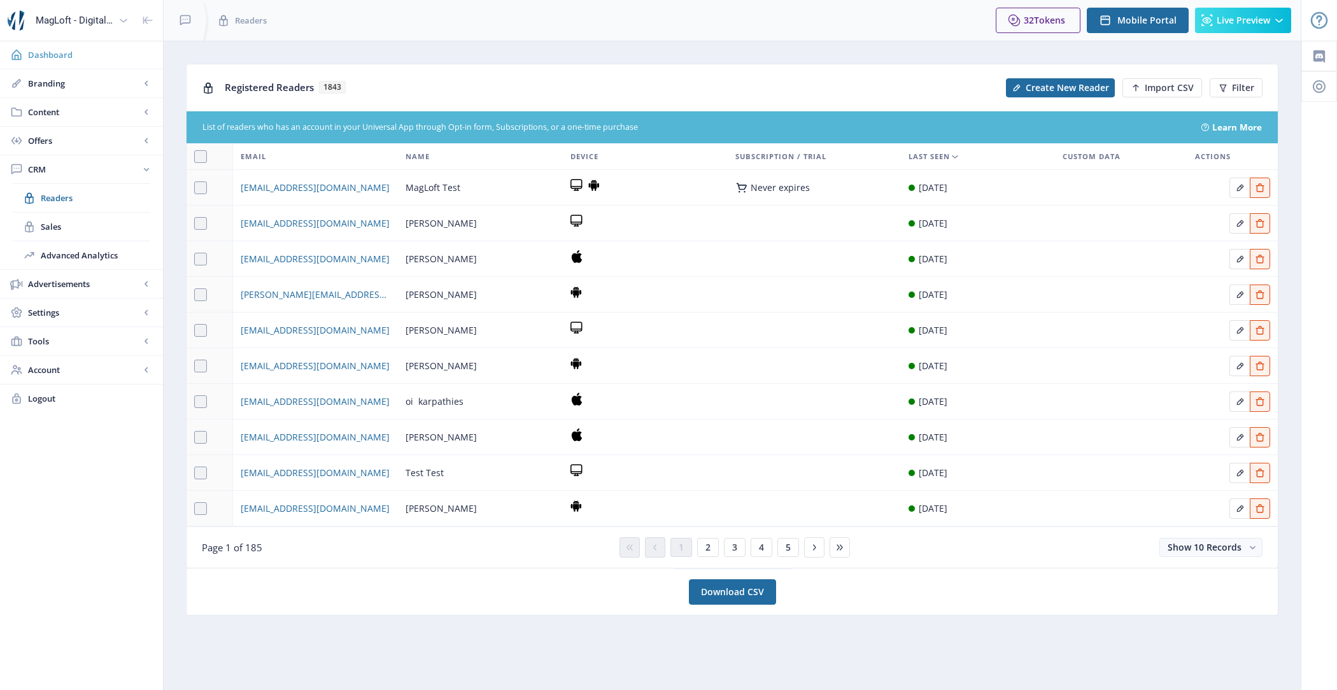
click at [60, 56] on span "Dashboard" at bounding box center [90, 54] width 125 height 13
